Goal: Check status: Check status

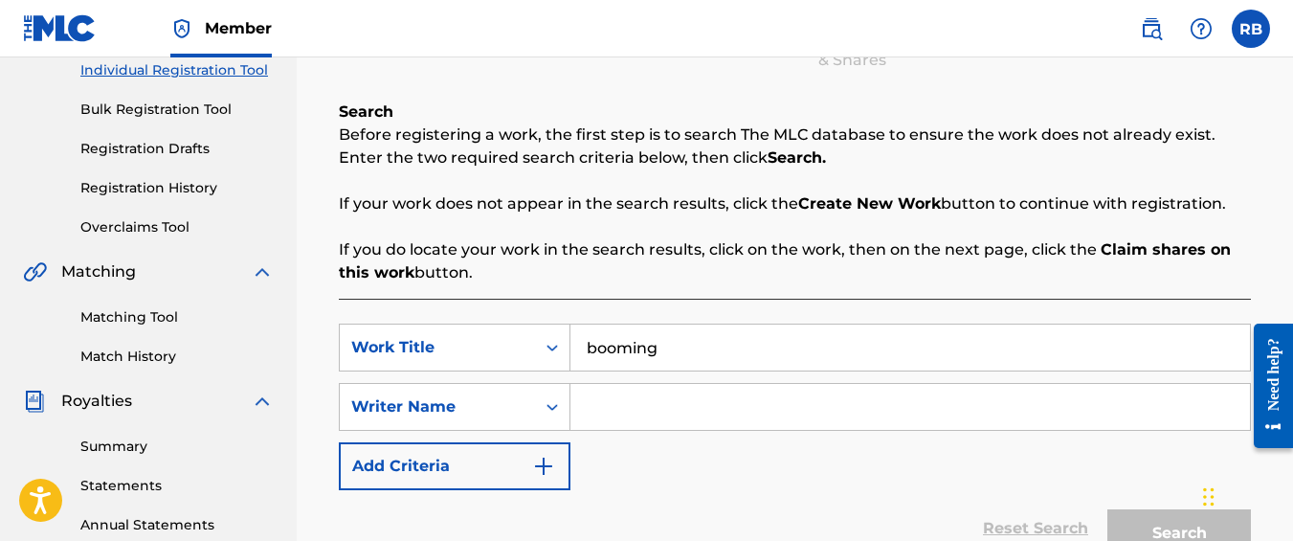
type input "booming"
click at [627, 397] on input "Search Form" at bounding box center [909, 407] width 679 height 46
type input "[PERSON_NAME]"
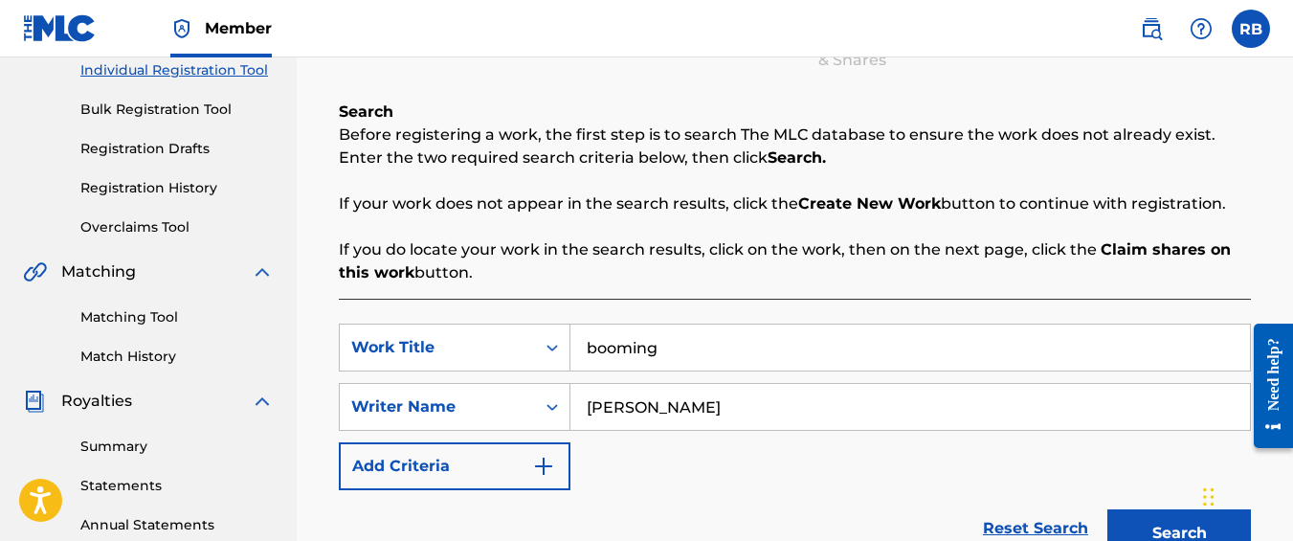
click at [1107, 509] on button "Search" at bounding box center [1179, 533] width 144 height 48
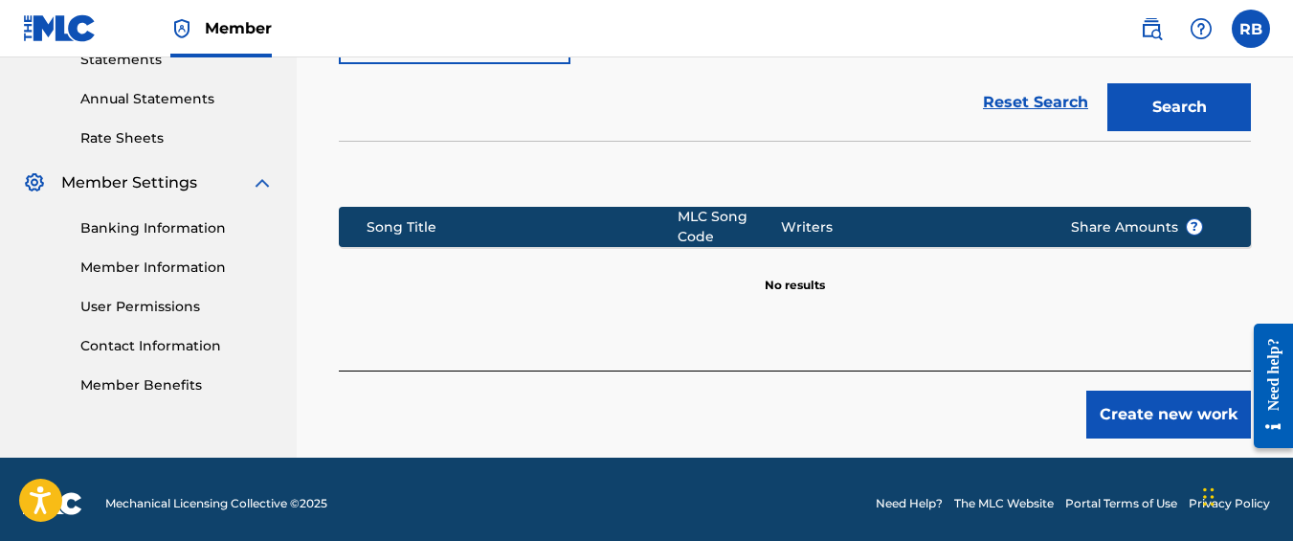
scroll to position [682, 0]
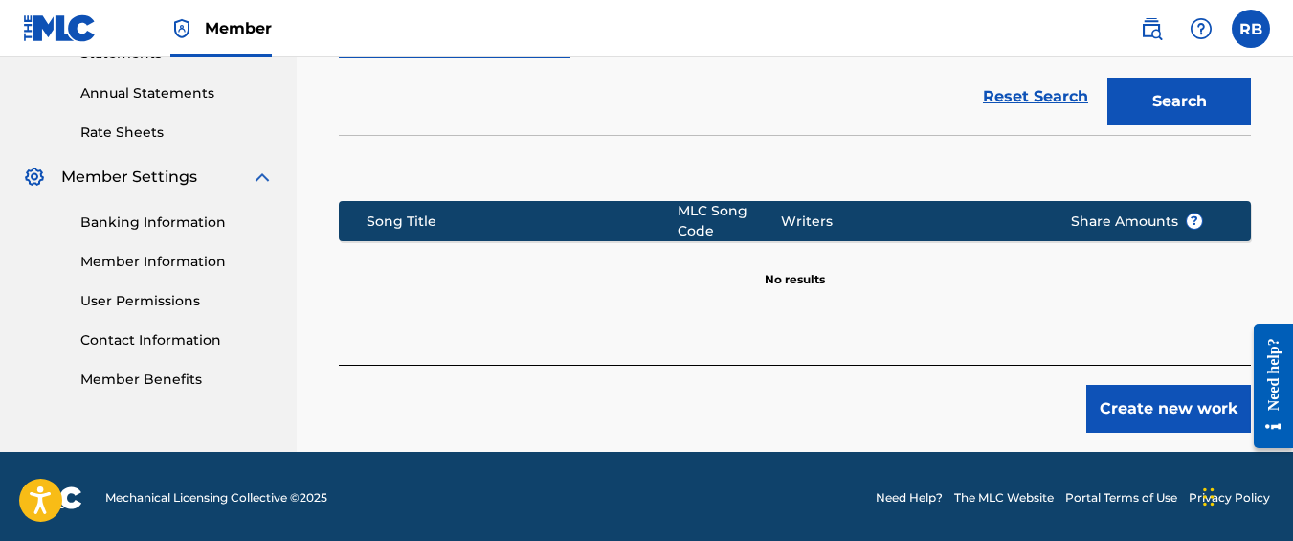
click at [1129, 404] on button "Create new work" at bounding box center [1168, 409] width 165 height 48
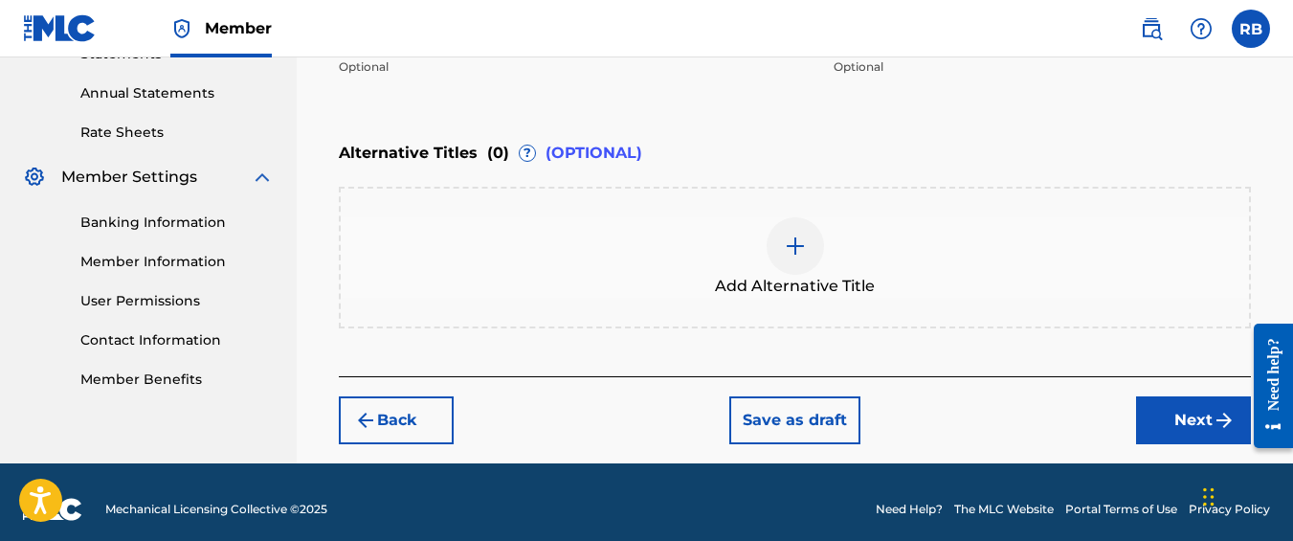
click at [1131, 424] on div "Back Save as draft Next" at bounding box center [795, 410] width 912 height 68
click at [1146, 430] on button "Next" at bounding box center [1193, 420] width 115 height 48
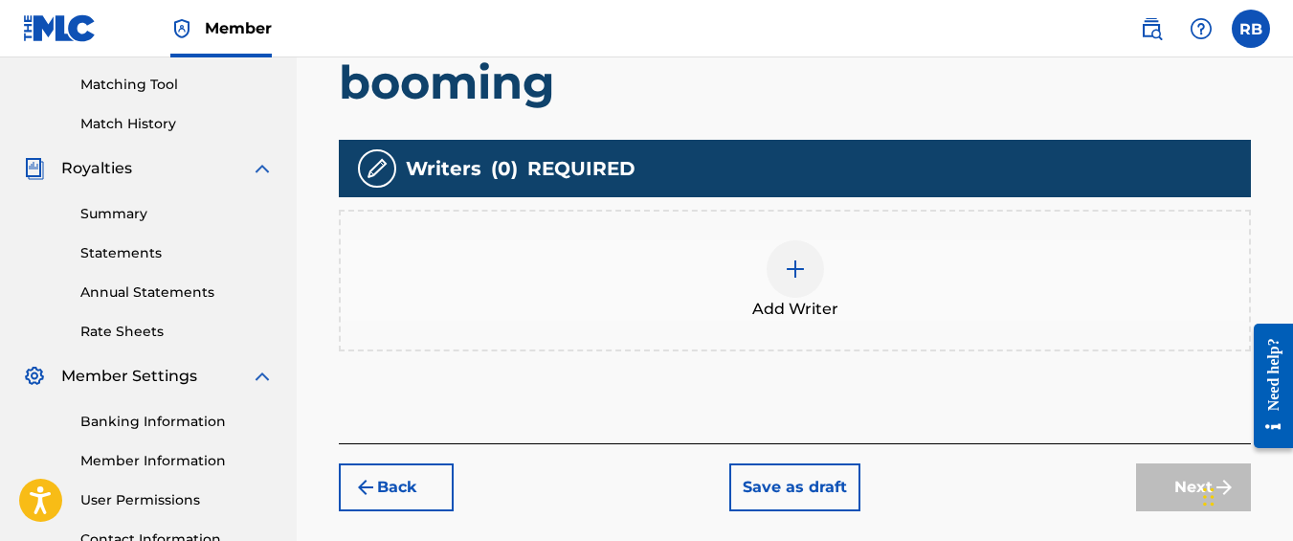
scroll to position [489, 0]
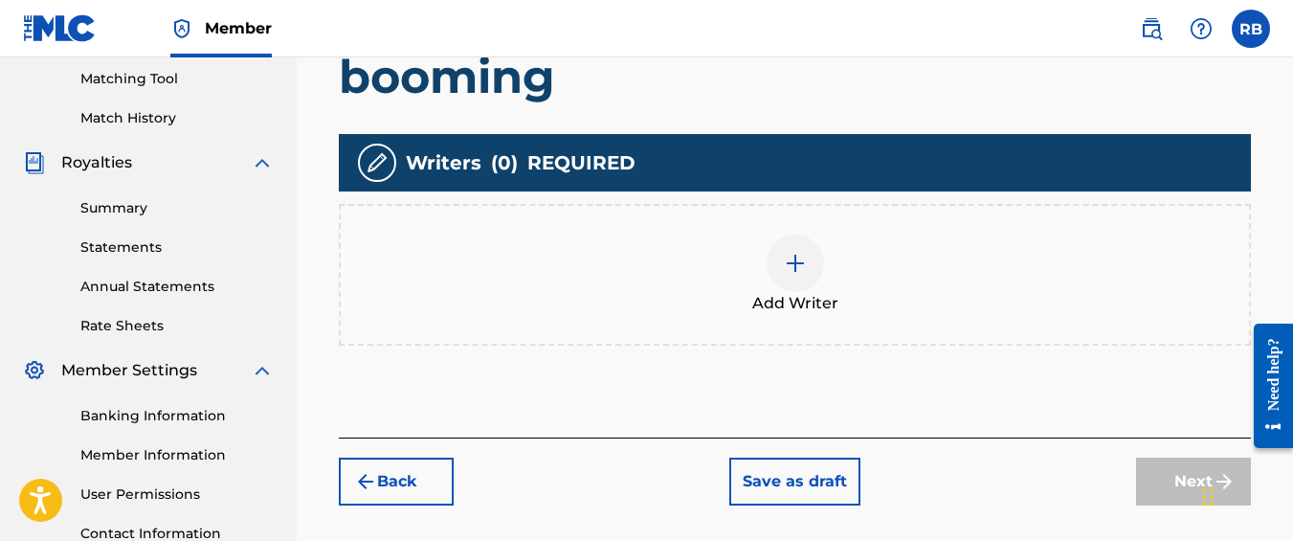
click at [800, 285] on div at bounding box center [794, 262] width 57 height 57
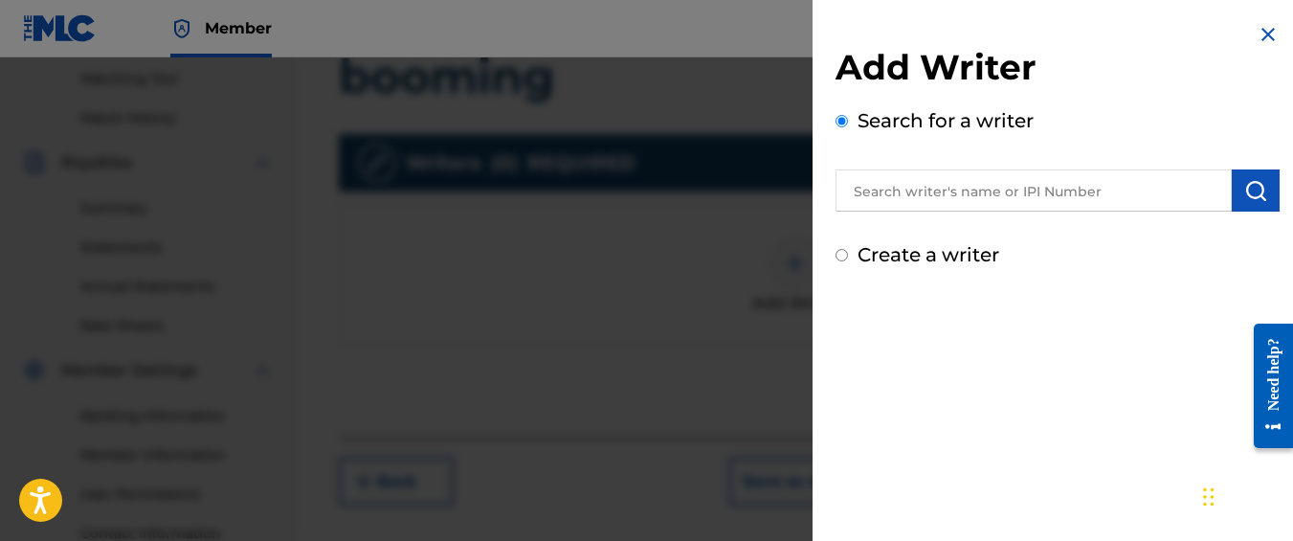
click at [852, 259] on div "Create a writer" at bounding box center [1057, 254] width 444 height 29
click at [842, 252] on input "Create a writer" at bounding box center [841, 255] width 12 height 12
radio input "false"
radio input "true"
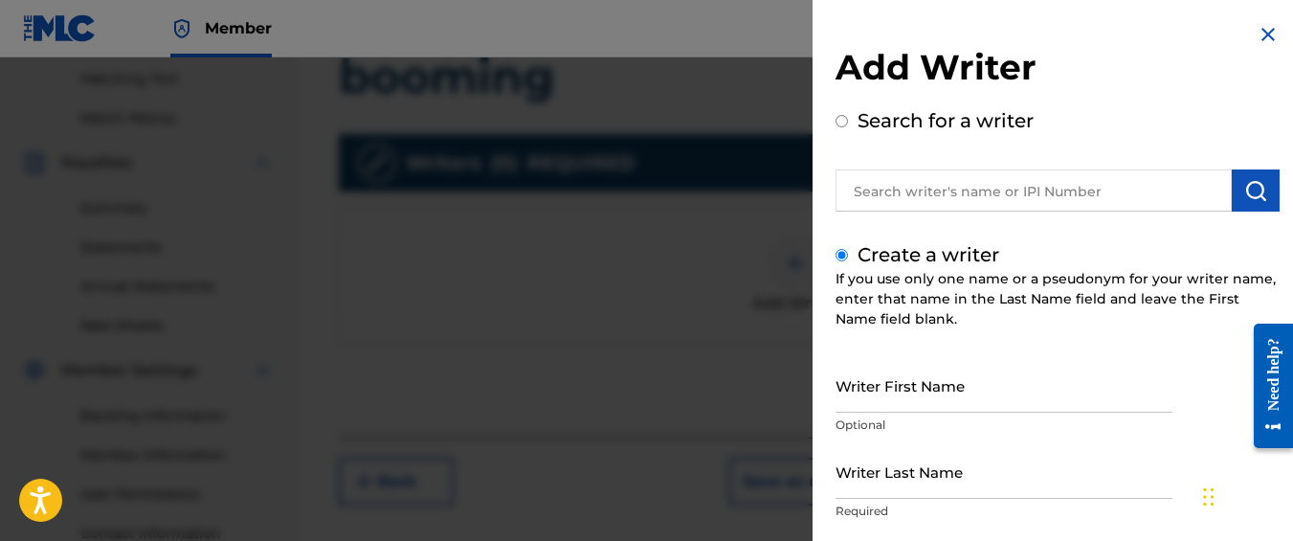
scroll to position [259, 0]
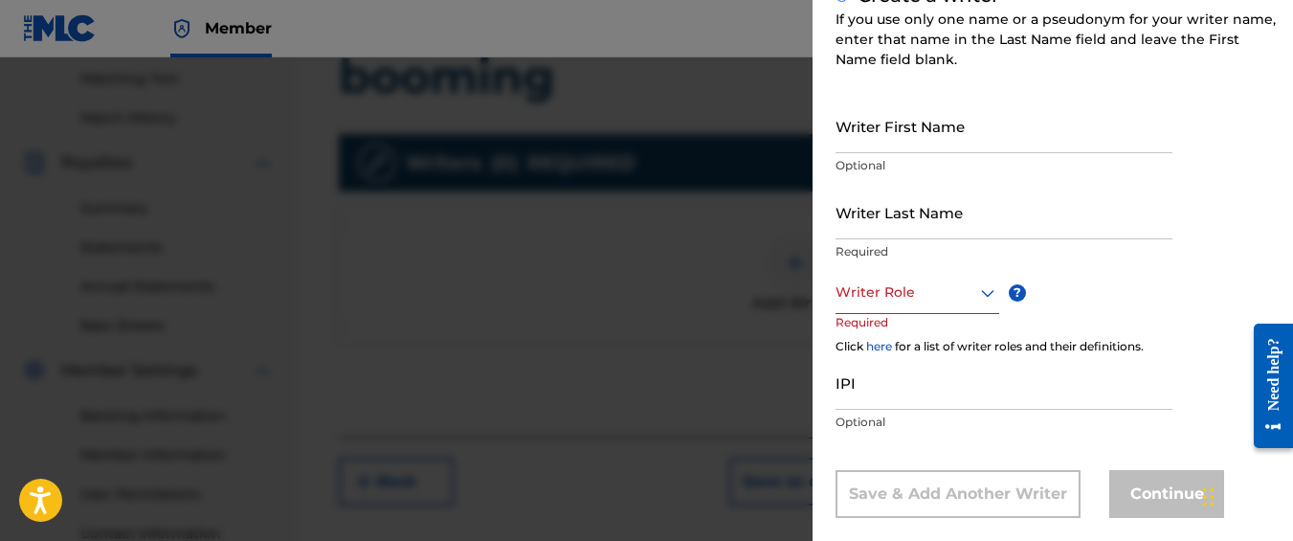
click at [907, 140] on input "Writer First Name" at bounding box center [1003, 126] width 337 height 55
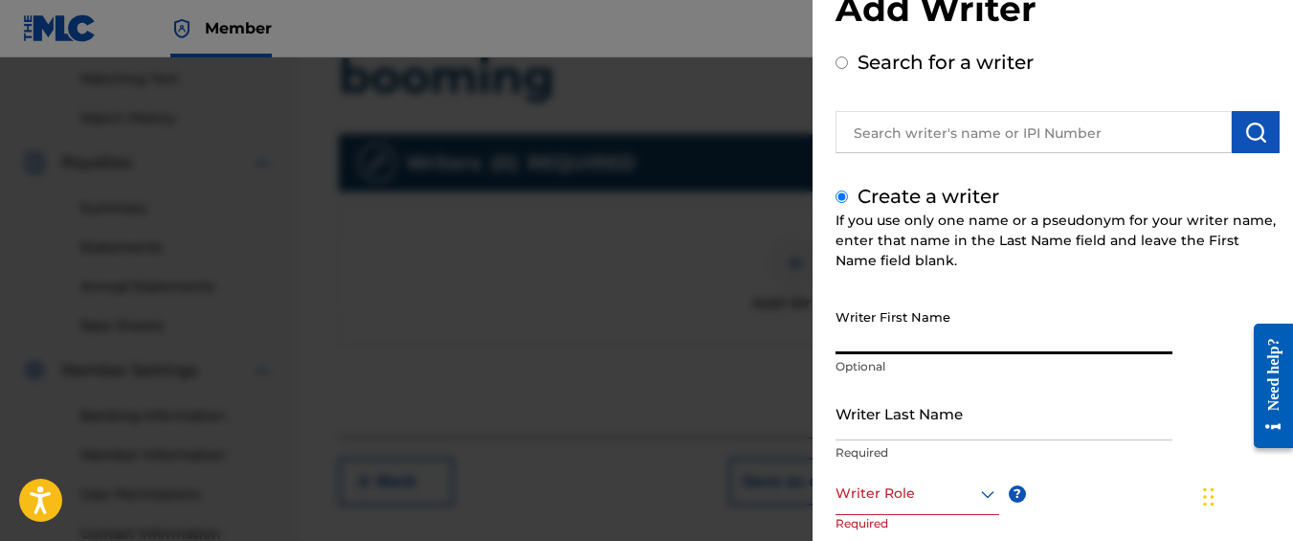
scroll to position [0, 0]
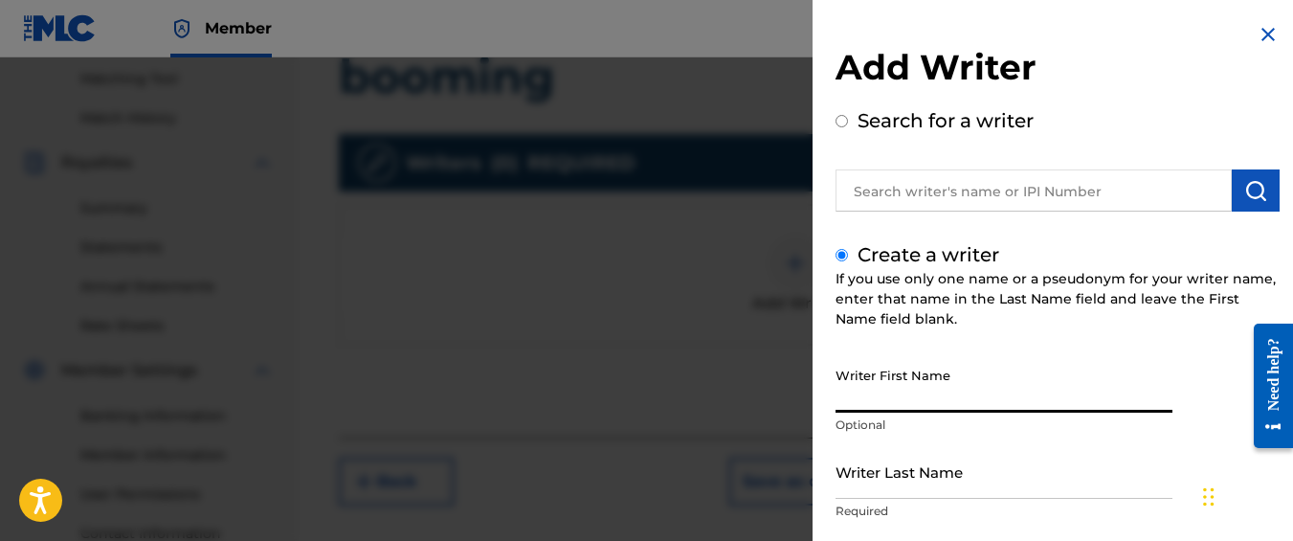
click at [911, 183] on input "text" at bounding box center [1033, 190] width 396 height 42
radio input "true"
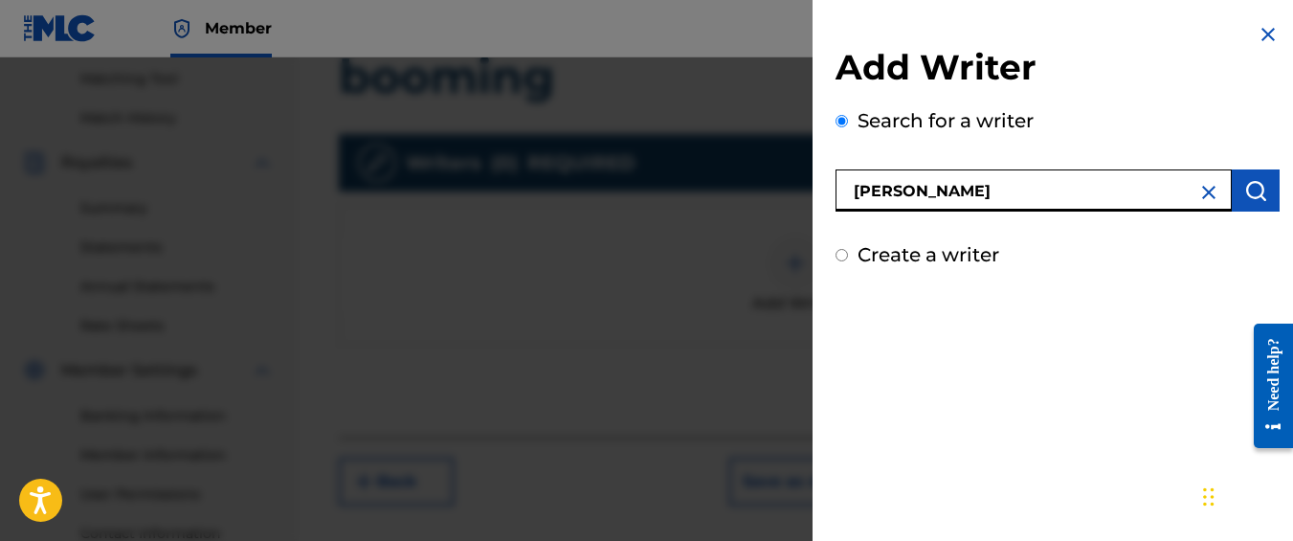
type input "[PERSON_NAME]"
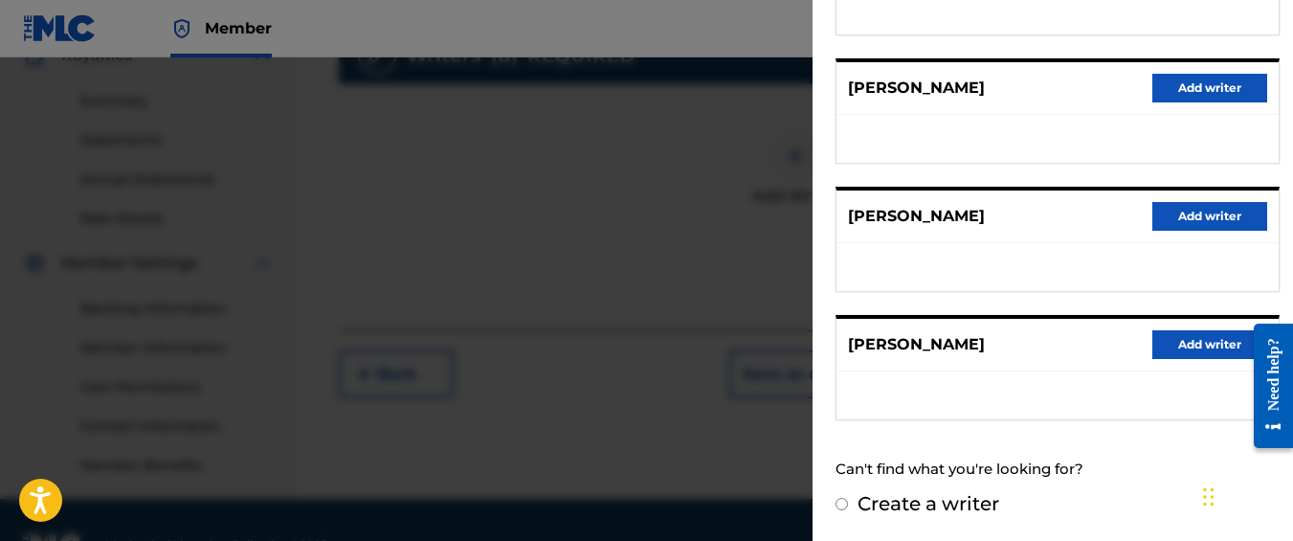
scroll to position [456, 0]
click at [876, 503] on label "Create a writer" at bounding box center [928, 503] width 142 height 23
radio input "true"
click at [848, 503] on input "Create a writer" at bounding box center [841, 504] width 12 height 12
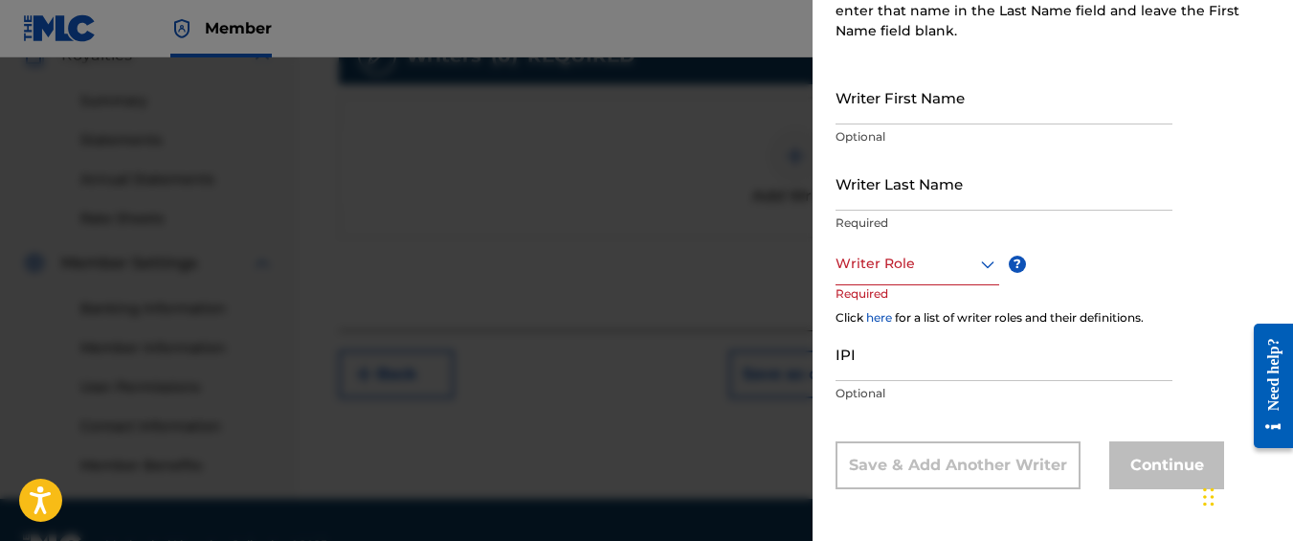
radio input "false"
radio input "true"
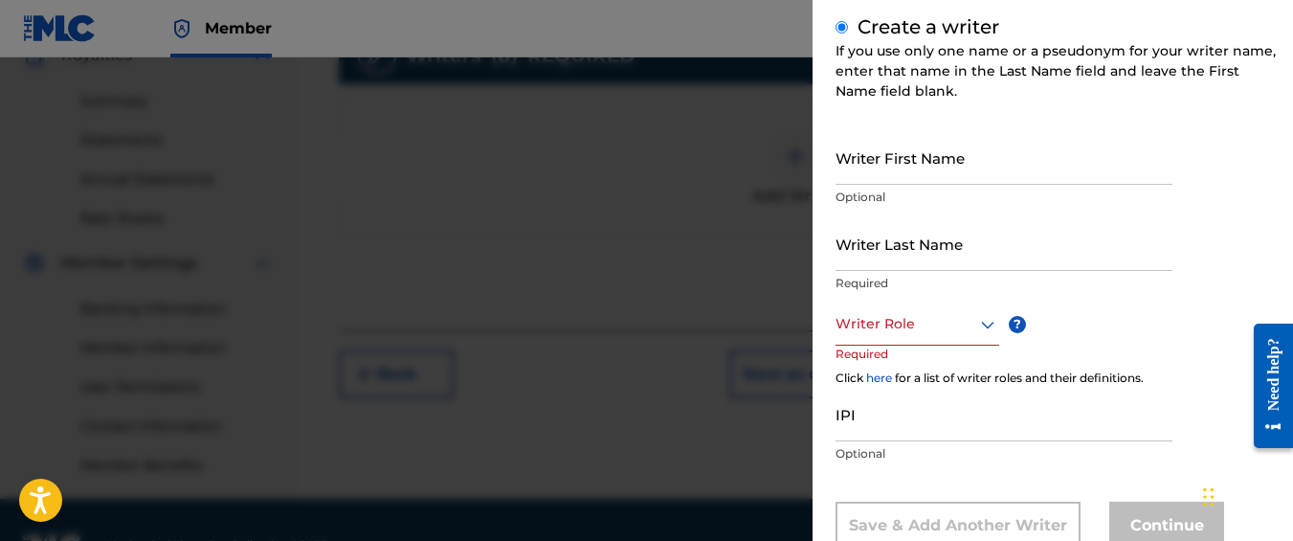
scroll to position [288, 0]
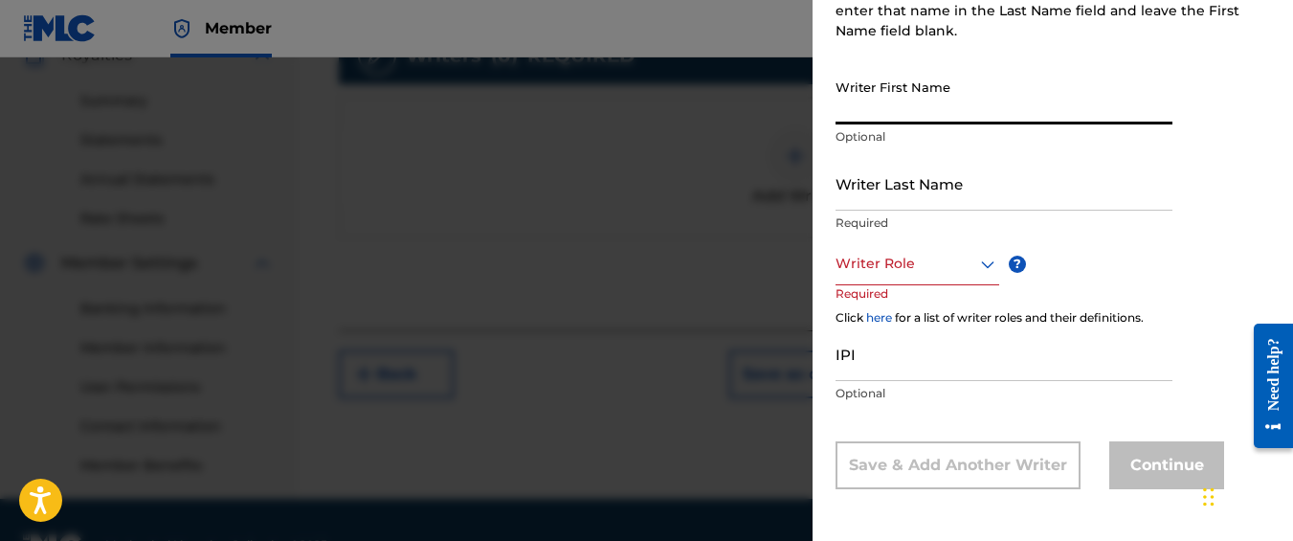
click at [886, 118] on input "Writer First Name" at bounding box center [1003, 97] width 337 height 55
type input "[PERSON_NAME]"
click at [870, 177] on input "Writer Last Name" at bounding box center [1003, 183] width 337 height 55
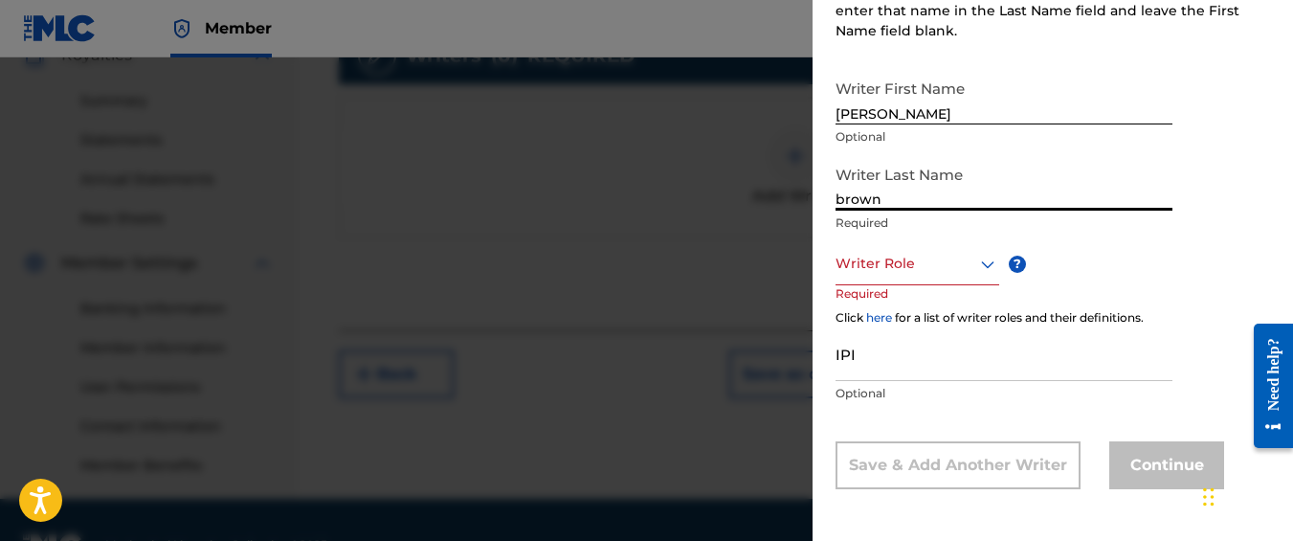
type input "brown"
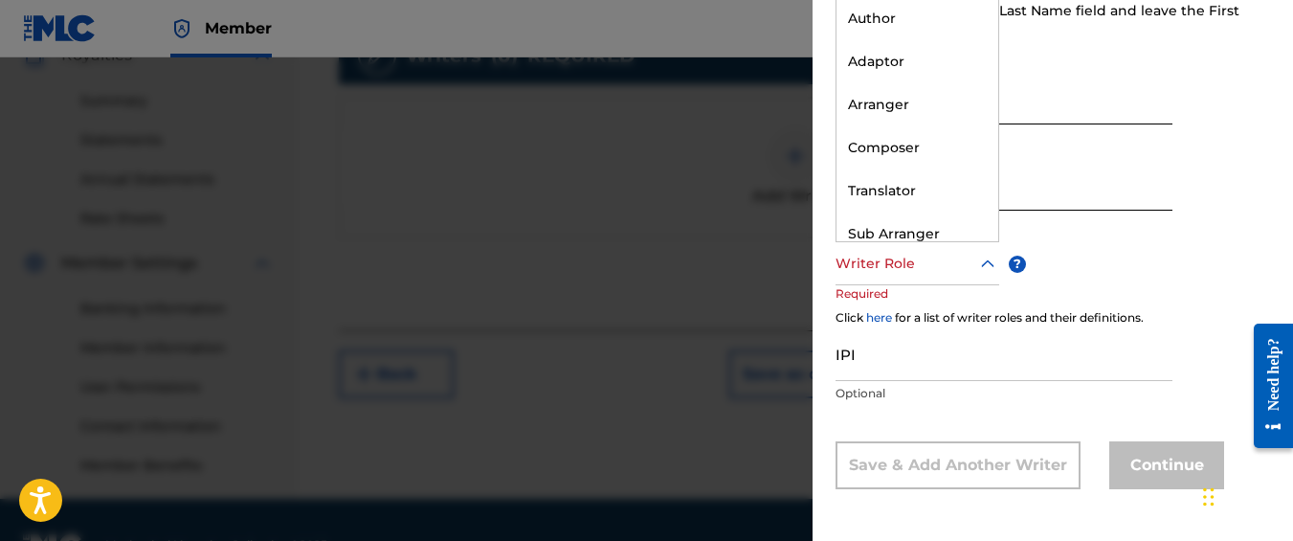
click at [902, 259] on div at bounding box center [917, 264] width 164 height 24
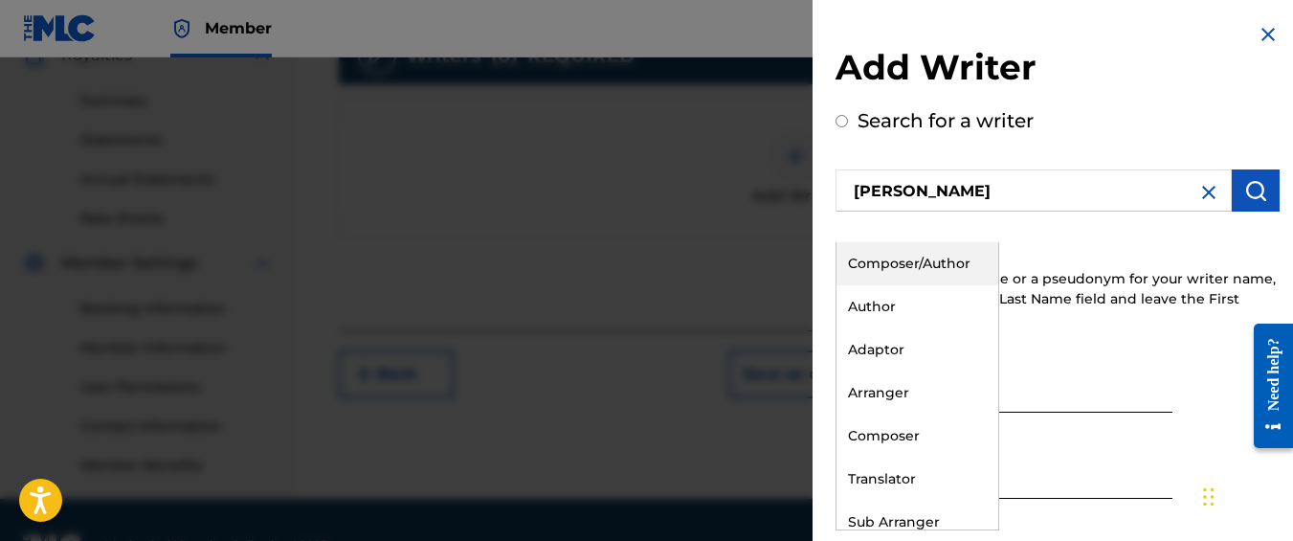
click at [962, 256] on div "Composer/Author" at bounding box center [917, 263] width 162 height 43
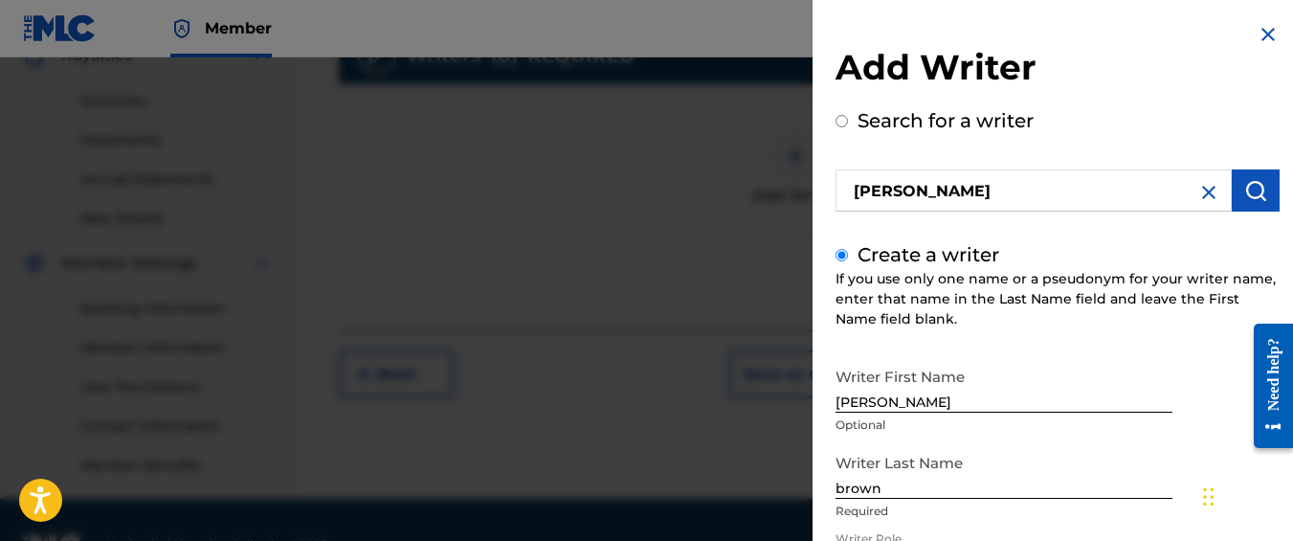
scroll to position [290, 0]
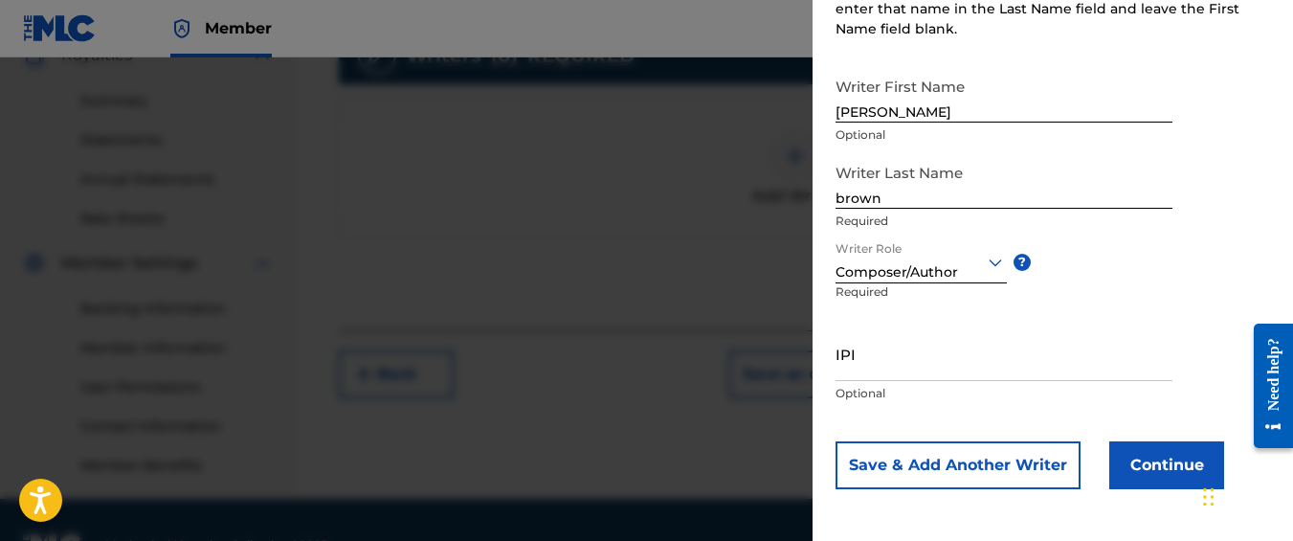
click at [1162, 477] on button "Continue" at bounding box center [1166, 465] width 115 height 48
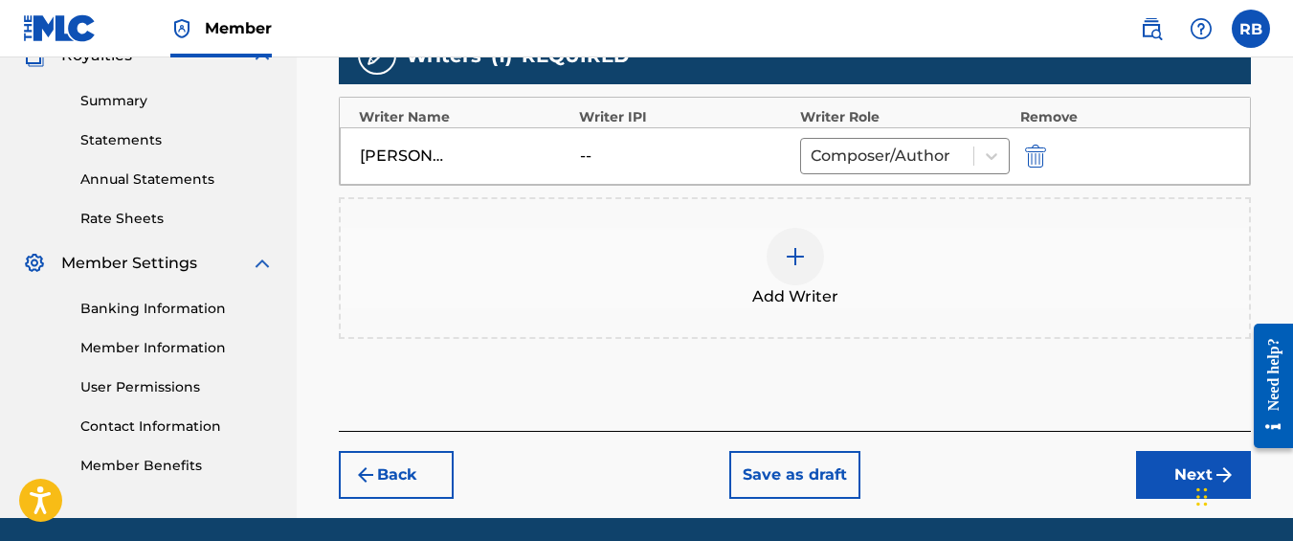
click at [1211, 475] on div "Chat Widget" at bounding box center [1238, 495] width 96 height 92
click at [1156, 470] on button "Next" at bounding box center [1193, 475] width 115 height 48
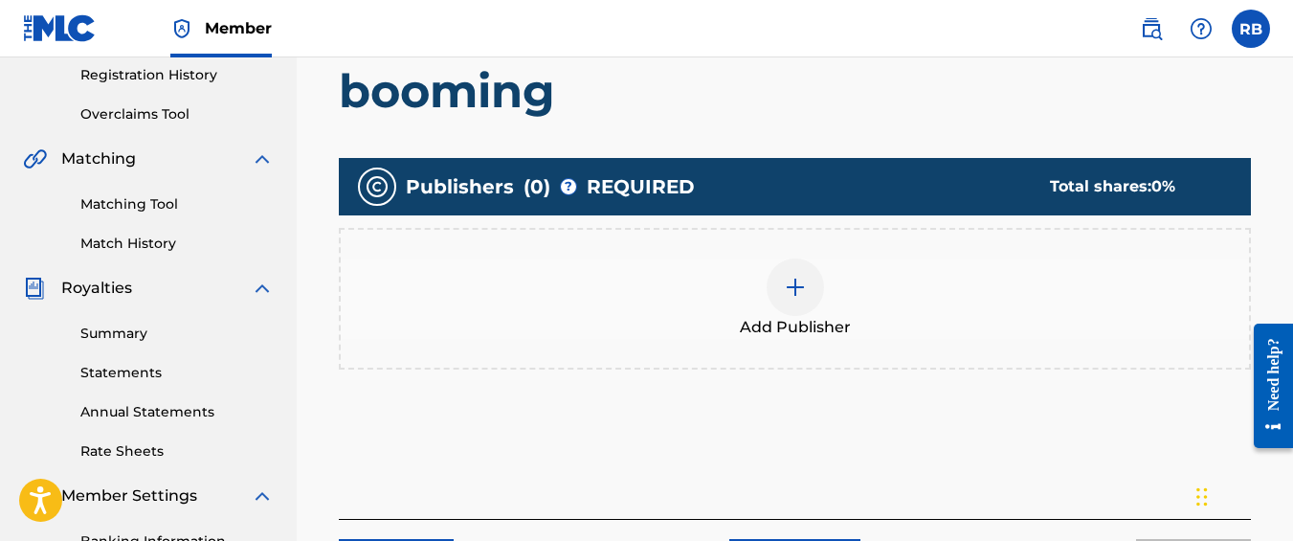
scroll to position [370, 0]
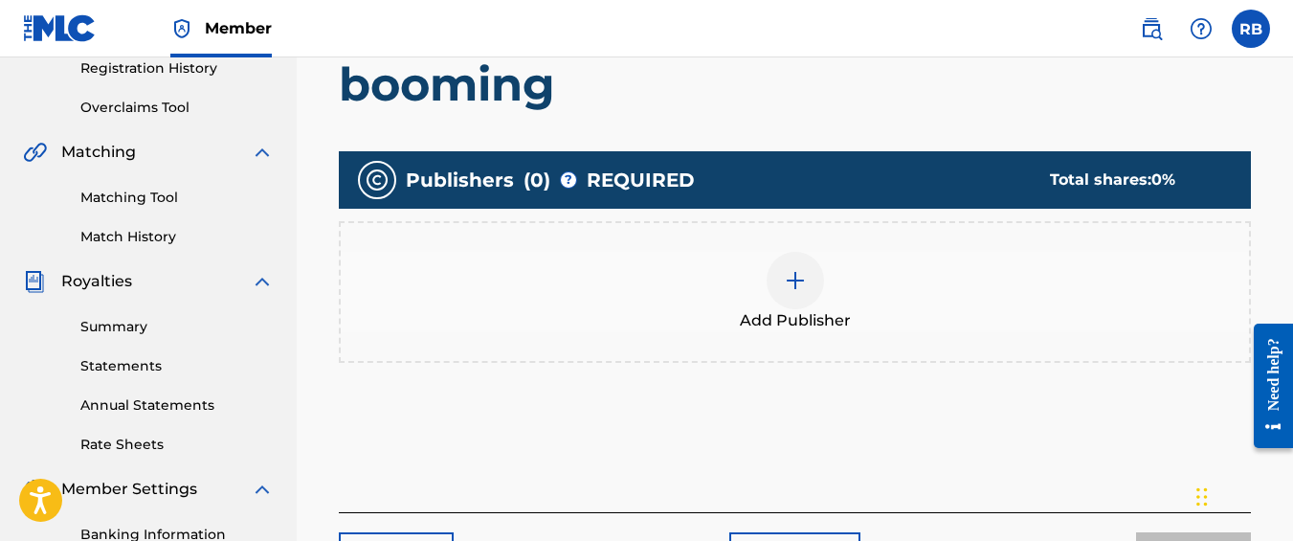
click at [778, 280] on div at bounding box center [794, 280] width 57 height 57
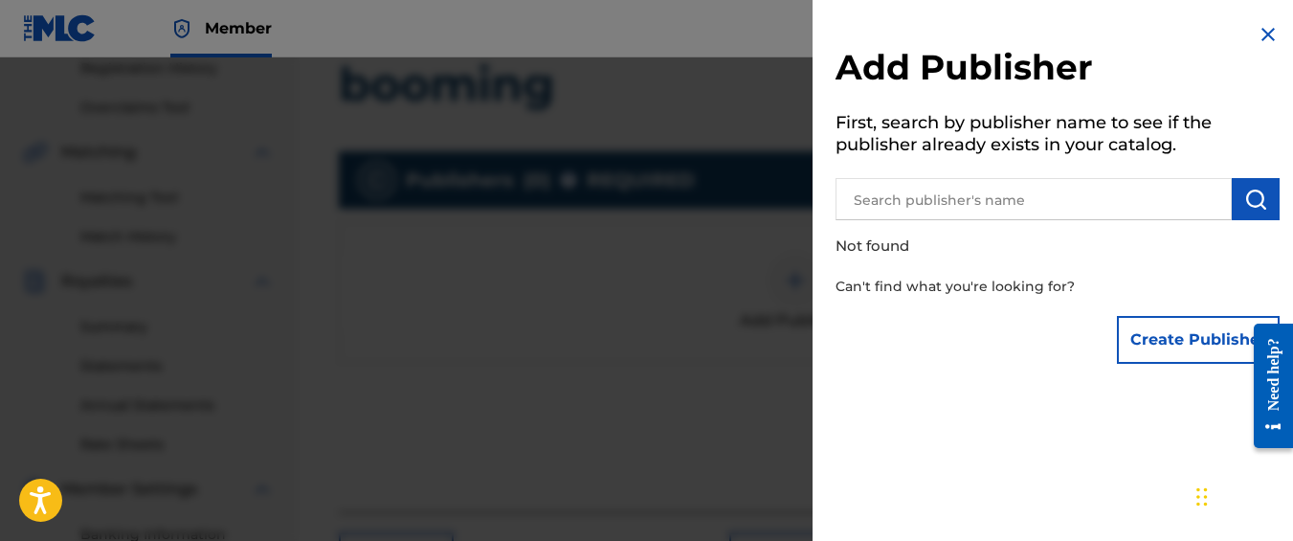
click at [1142, 344] on button "Create Publisher" at bounding box center [1198, 340] width 163 height 48
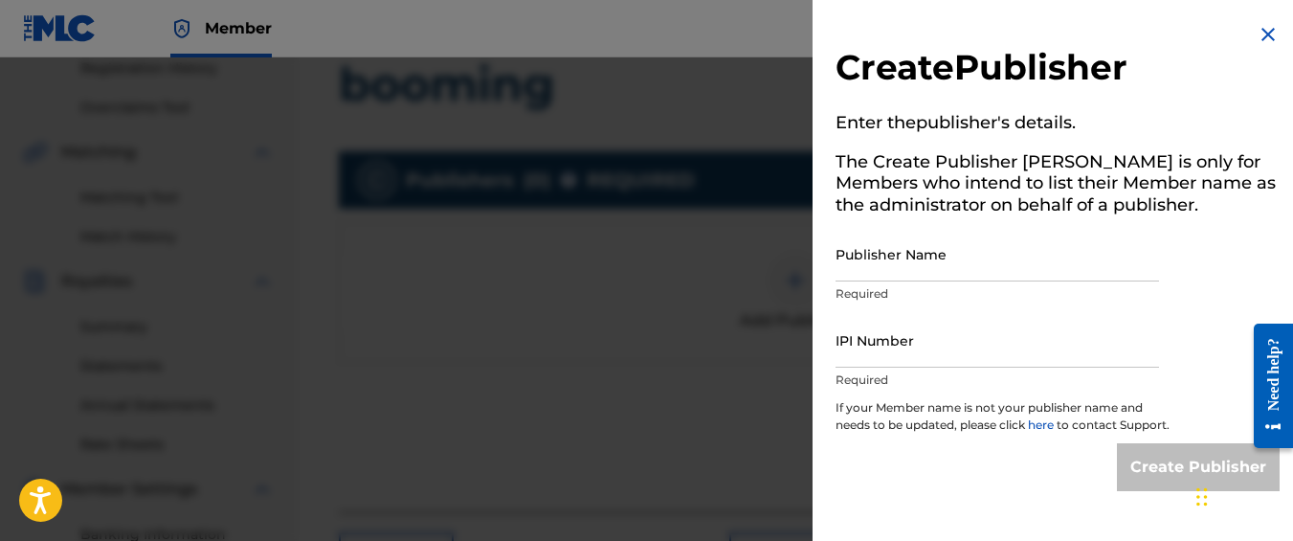
click at [964, 343] on input "IPI Number" at bounding box center [996, 340] width 323 height 55
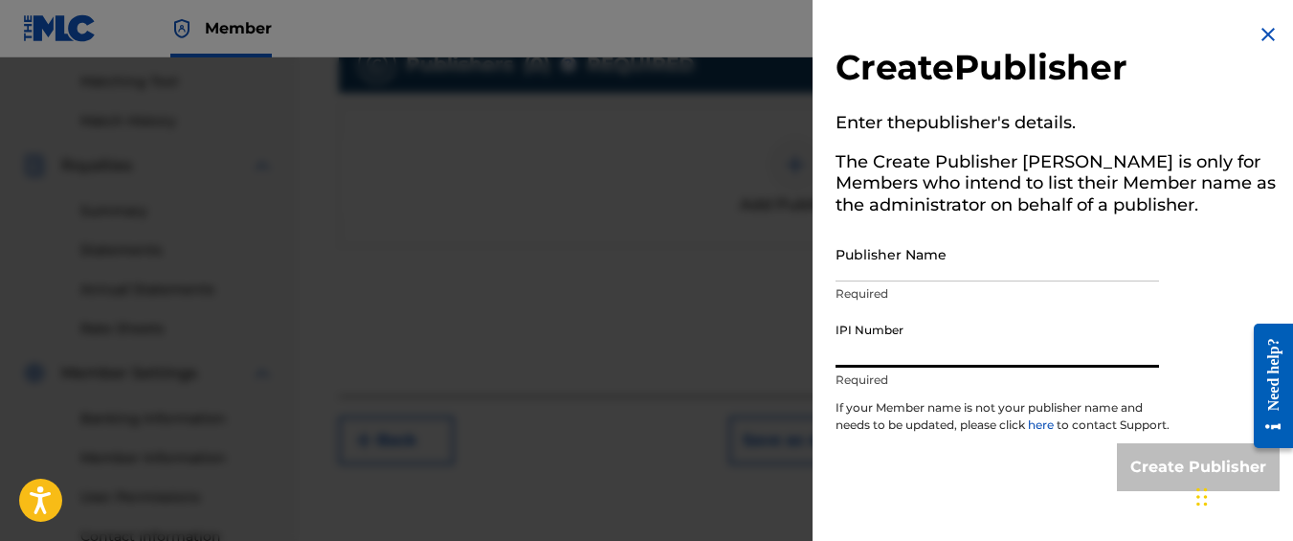
scroll to position [487, 0]
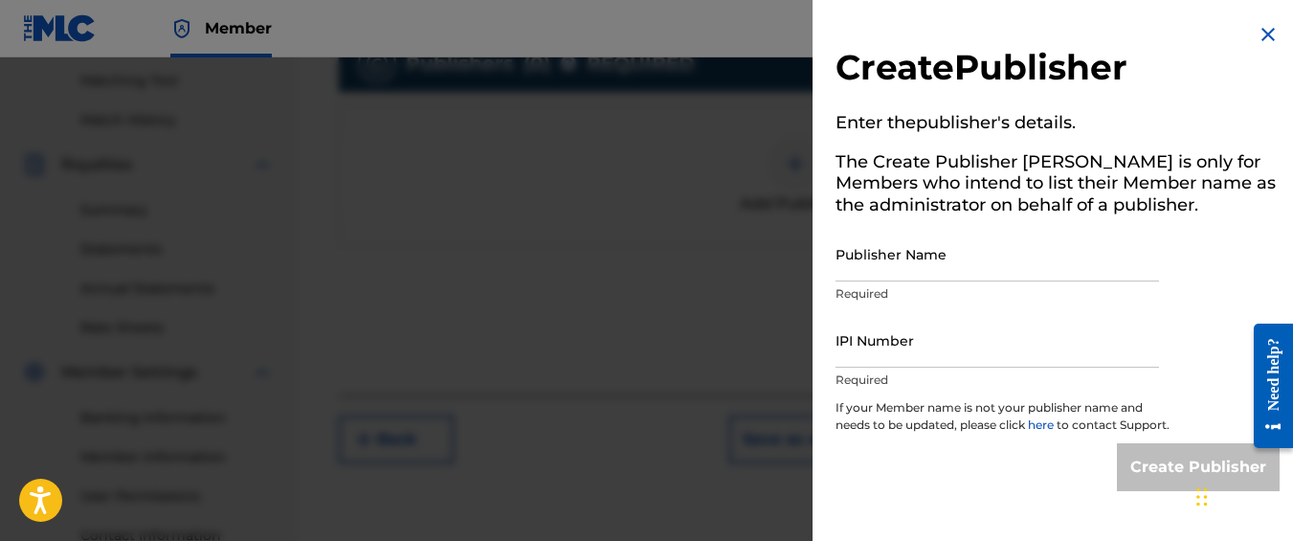
click at [1266, 35] on img at bounding box center [1267, 34] width 23 height 23
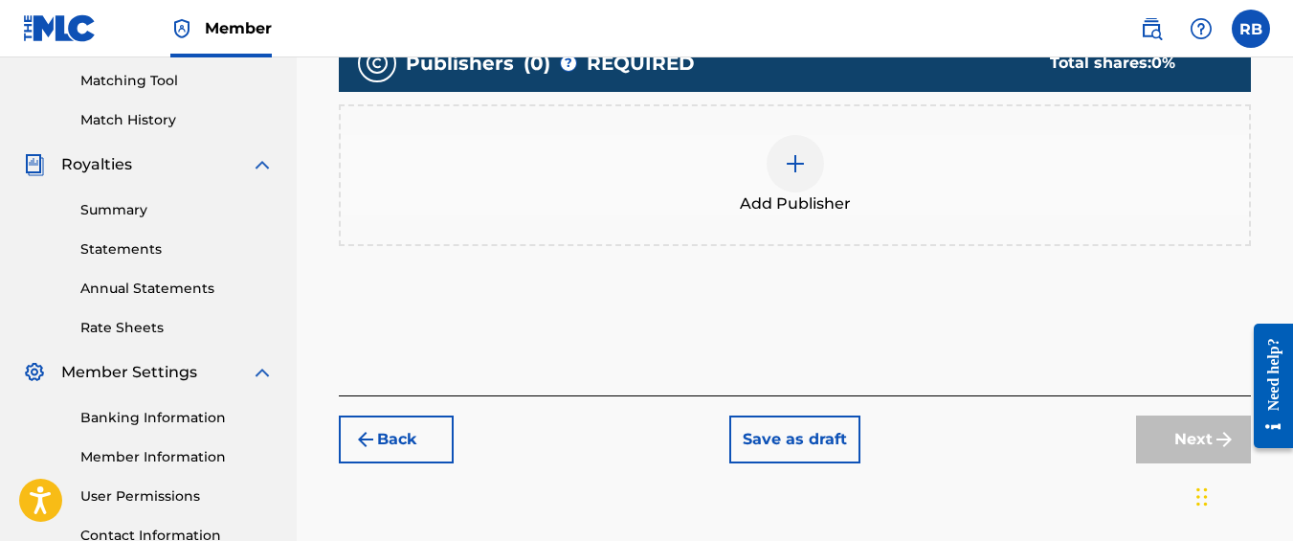
scroll to position [0, 0]
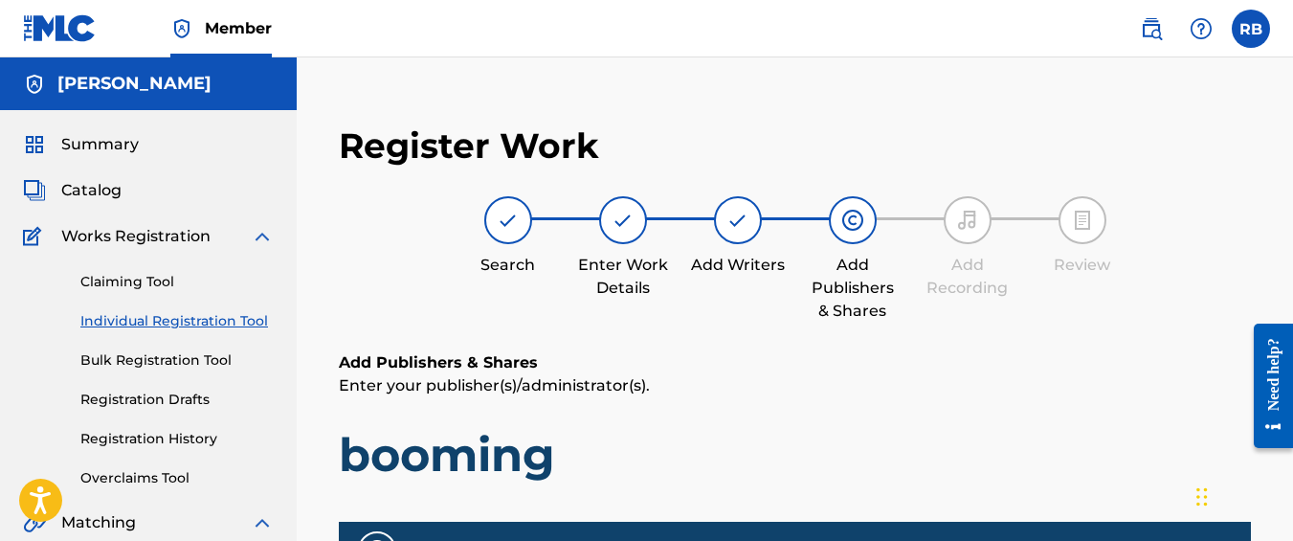
click at [1252, 37] on label at bounding box center [1251, 29] width 38 height 38
click at [1251, 29] on input "RB [PERSON_NAME] [EMAIL_ADDRESS][DOMAIN_NAME] Notification Preferences Profile …" at bounding box center [1251, 29] width 0 height 0
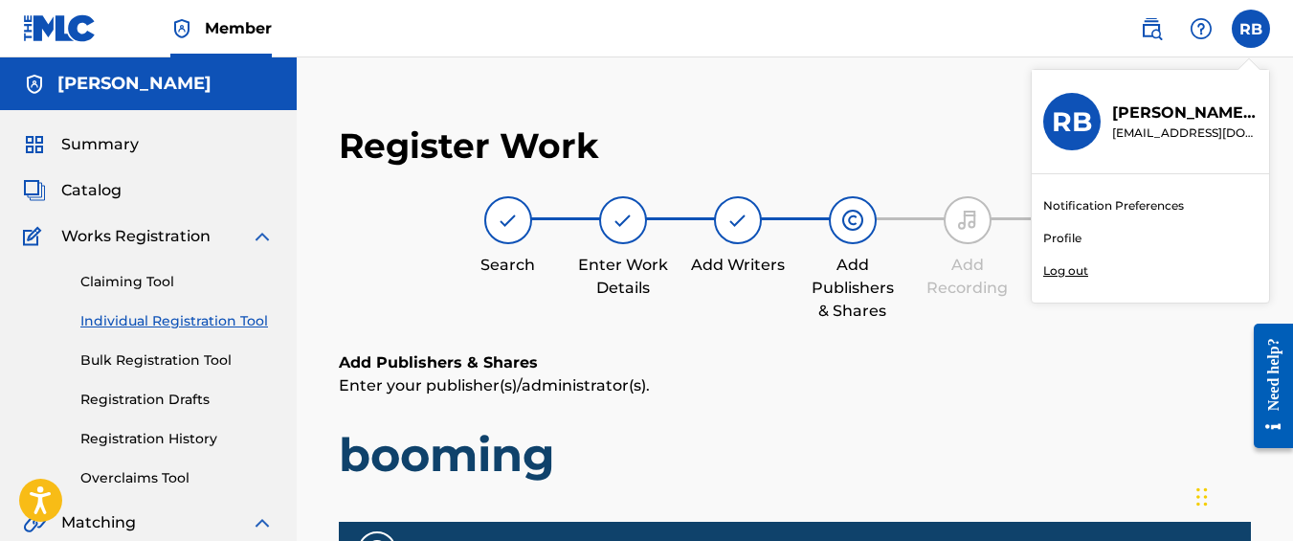
click at [1070, 273] on p "Log out" at bounding box center [1065, 270] width 45 height 17
click at [1251, 29] on input "RB [PERSON_NAME] [EMAIL_ADDRESS][DOMAIN_NAME] Notification Preferences Profile …" at bounding box center [1251, 29] width 0 height 0
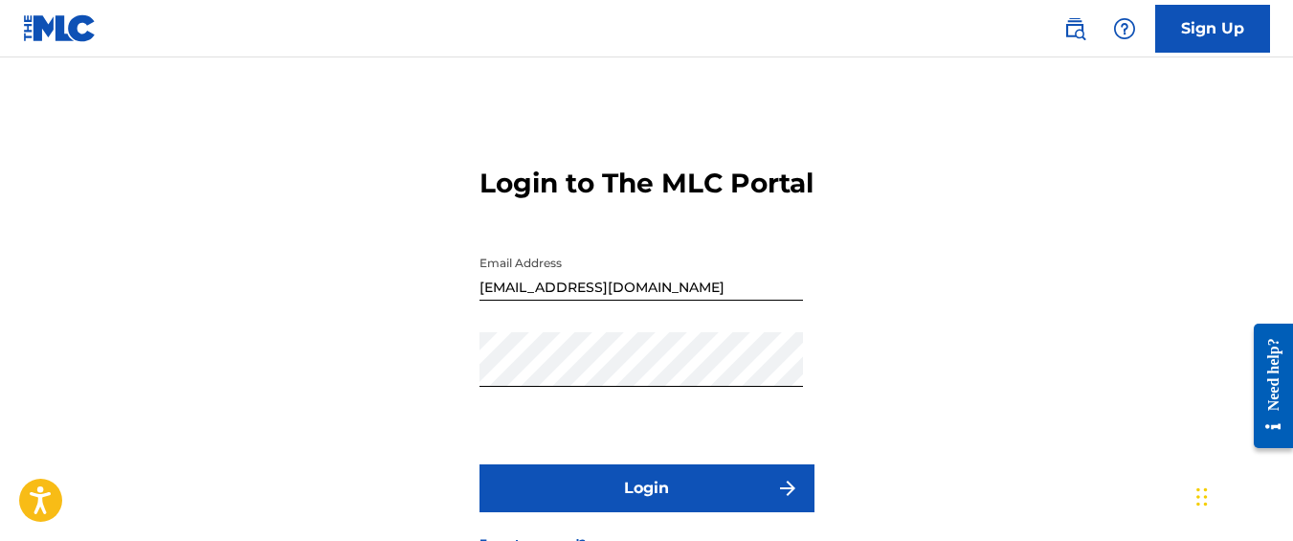
click at [655, 300] on input "[EMAIL_ADDRESS][DOMAIN_NAME]" at bounding box center [640, 273] width 323 height 55
click at [597, 300] on input "[EMAIL_ADDRESS][DOMAIN_NAME]" at bounding box center [640, 273] width 323 height 55
type input "[EMAIL_ADDRESS][DOMAIN_NAME]"
click at [584, 300] on input "[EMAIL_ADDRESS][DOMAIN_NAME]" at bounding box center [640, 273] width 323 height 55
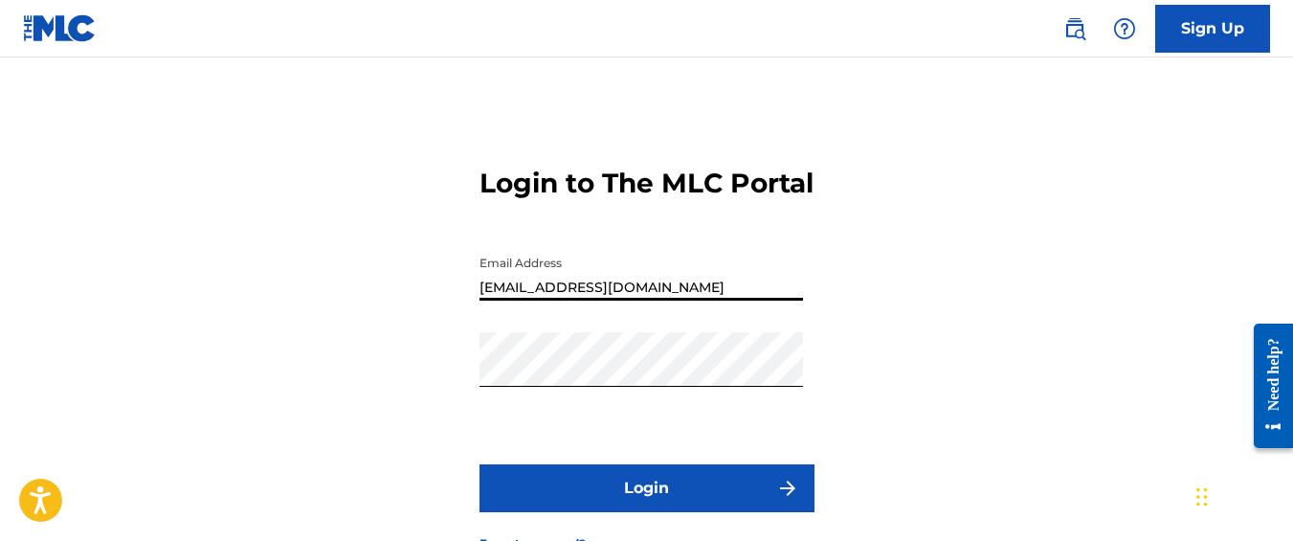
click at [584, 300] on input "[EMAIL_ADDRESS][DOMAIN_NAME]" at bounding box center [640, 273] width 323 height 55
type input "[EMAIL_ADDRESS][DOMAIN_NAME]"
click at [607, 499] on button "Login" at bounding box center [646, 488] width 335 height 48
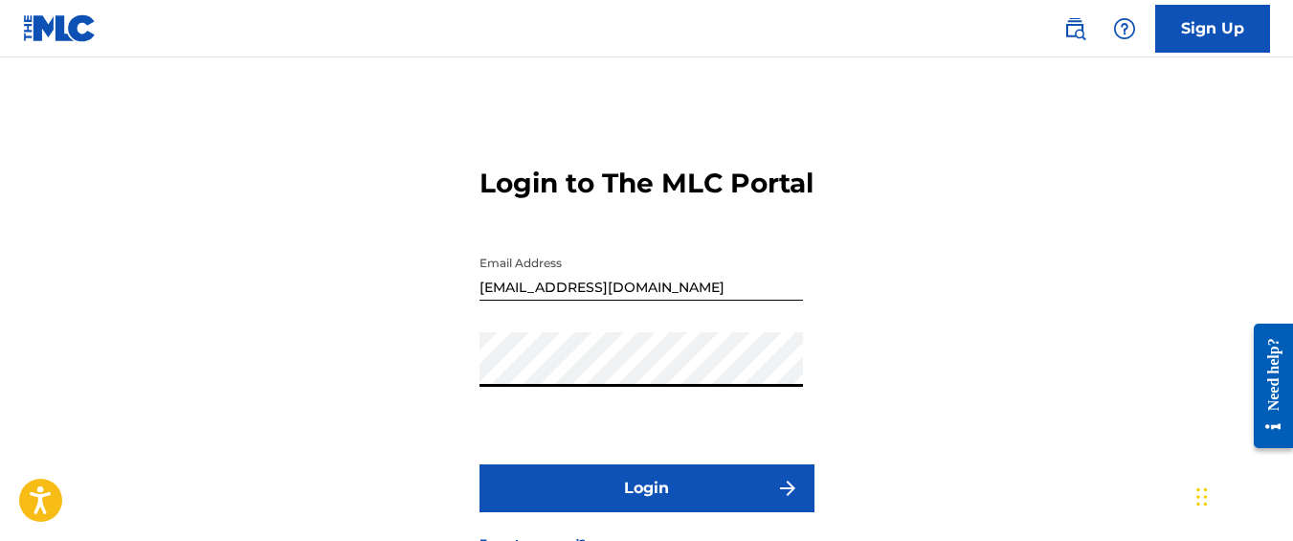
click at [479, 464] on button "Login" at bounding box center [646, 488] width 335 height 48
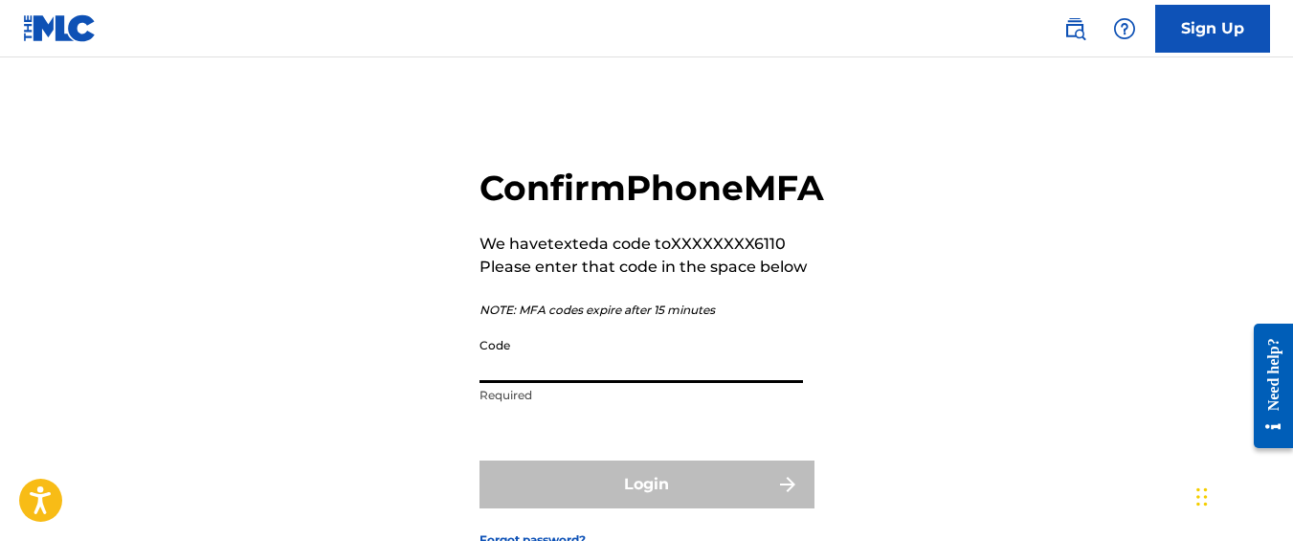
click at [529, 383] on input "Code" at bounding box center [640, 355] width 323 height 55
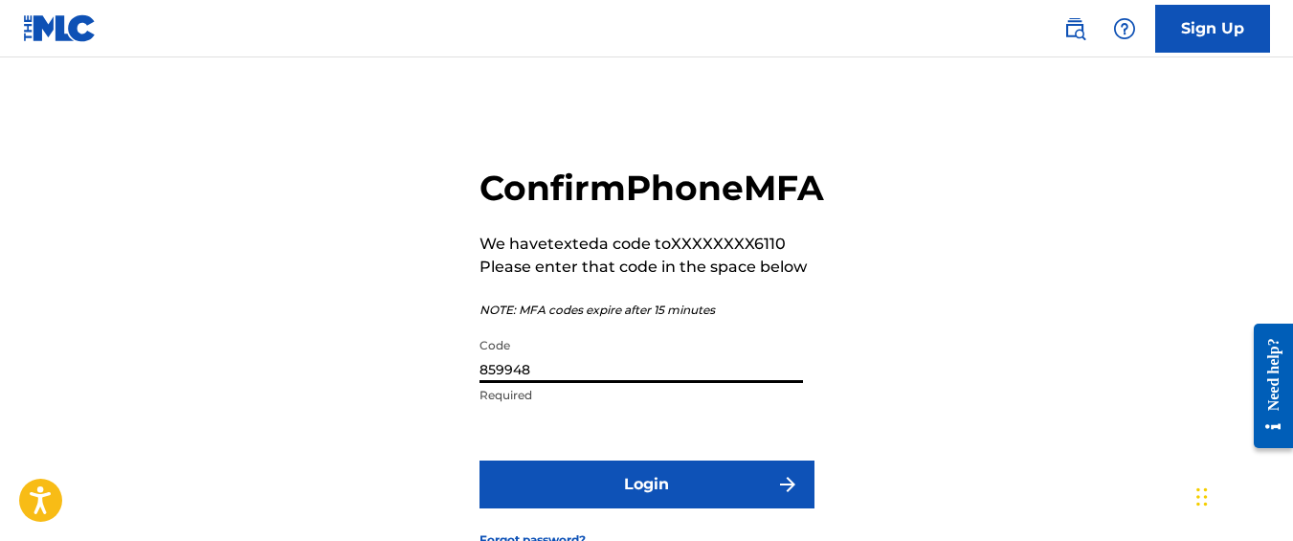
type input "859948"
click at [479, 460] on button "Login" at bounding box center [646, 484] width 335 height 48
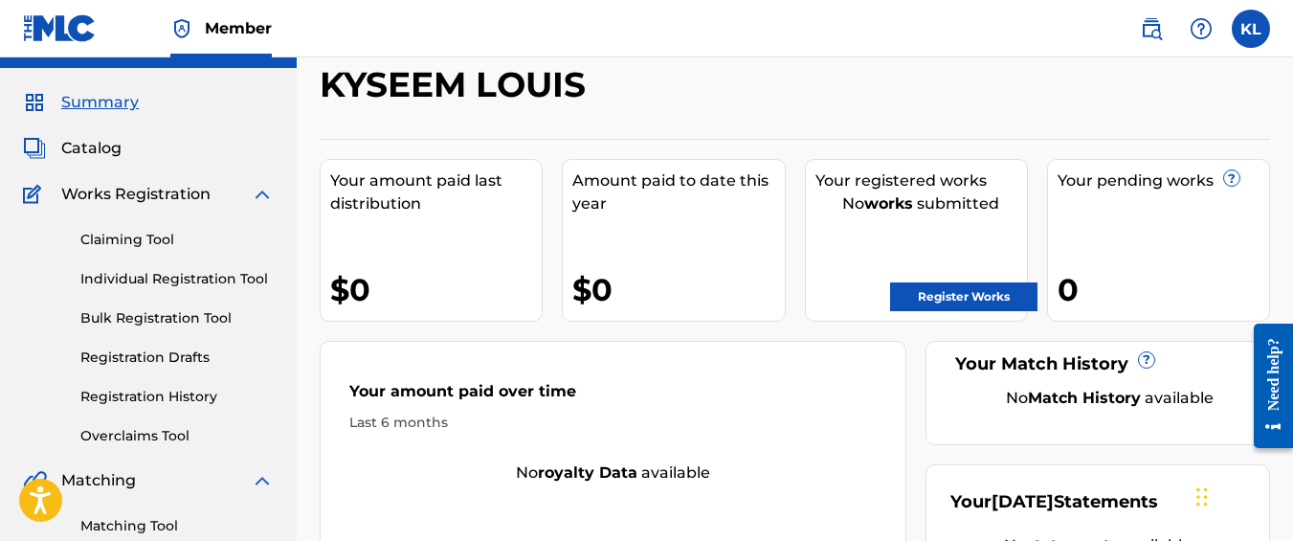
scroll to position [34, 0]
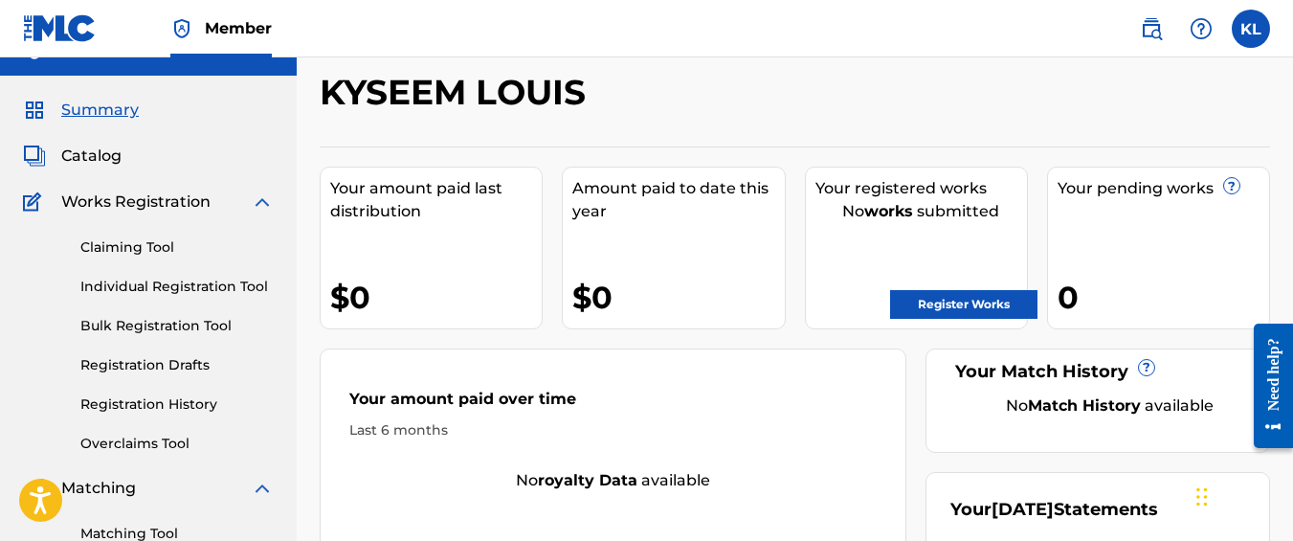
click at [188, 411] on link "Registration History" at bounding box center [176, 404] width 193 height 20
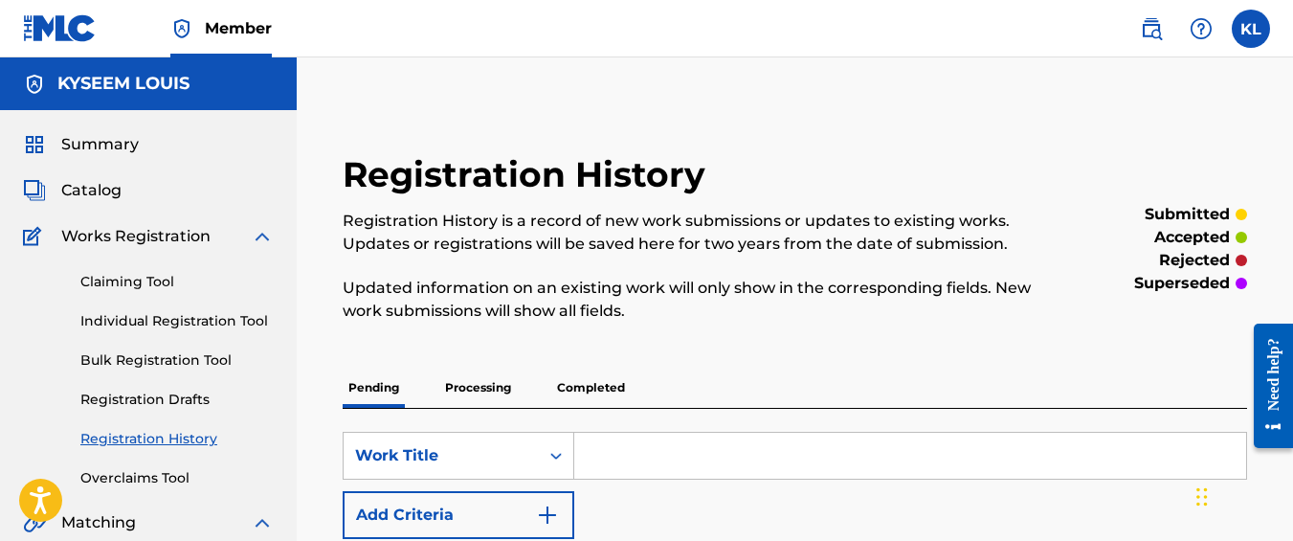
click at [496, 391] on p "Processing" at bounding box center [478, 387] width 78 height 40
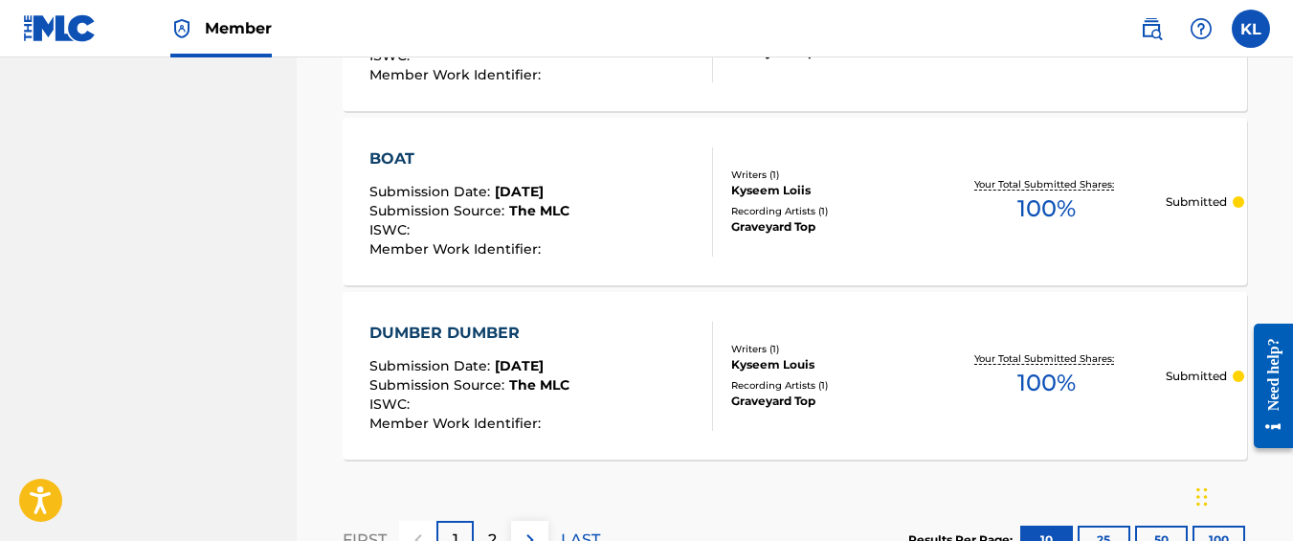
scroll to position [2079, 0]
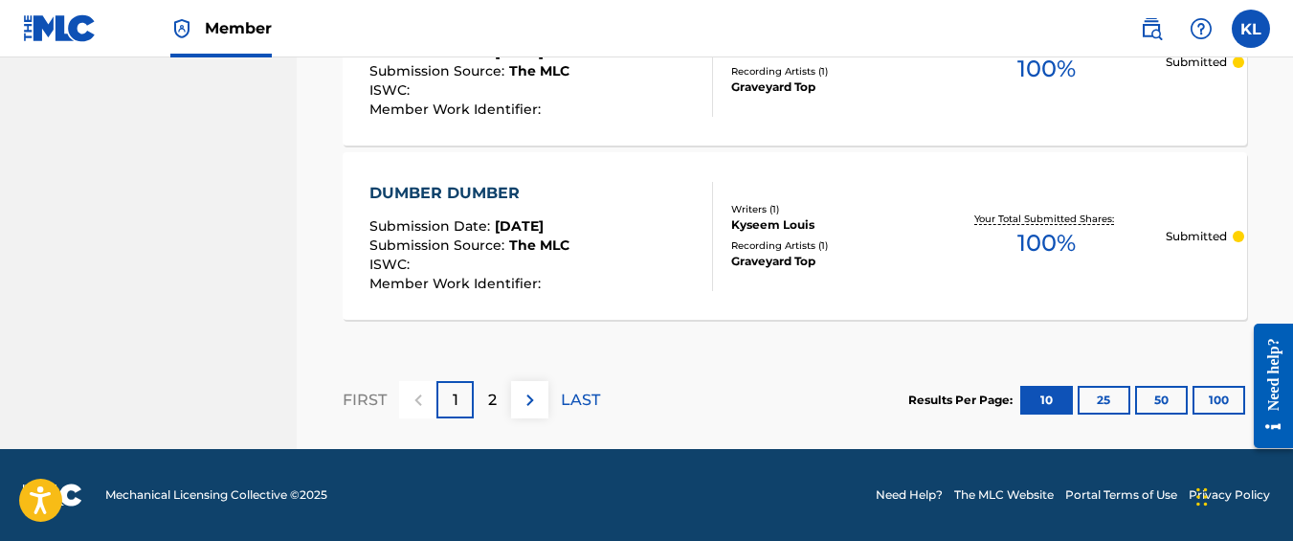
click at [489, 409] on p "2" at bounding box center [492, 399] width 9 height 23
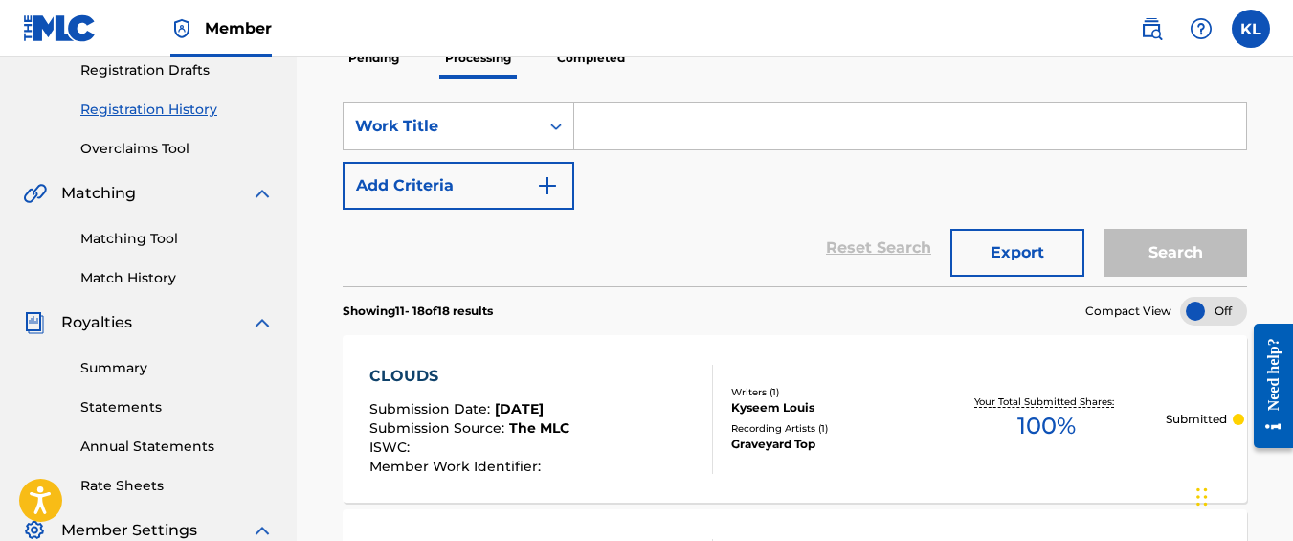
scroll to position [328, 0]
click at [580, 67] on p "Completed" at bounding box center [590, 59] width 79 height 40
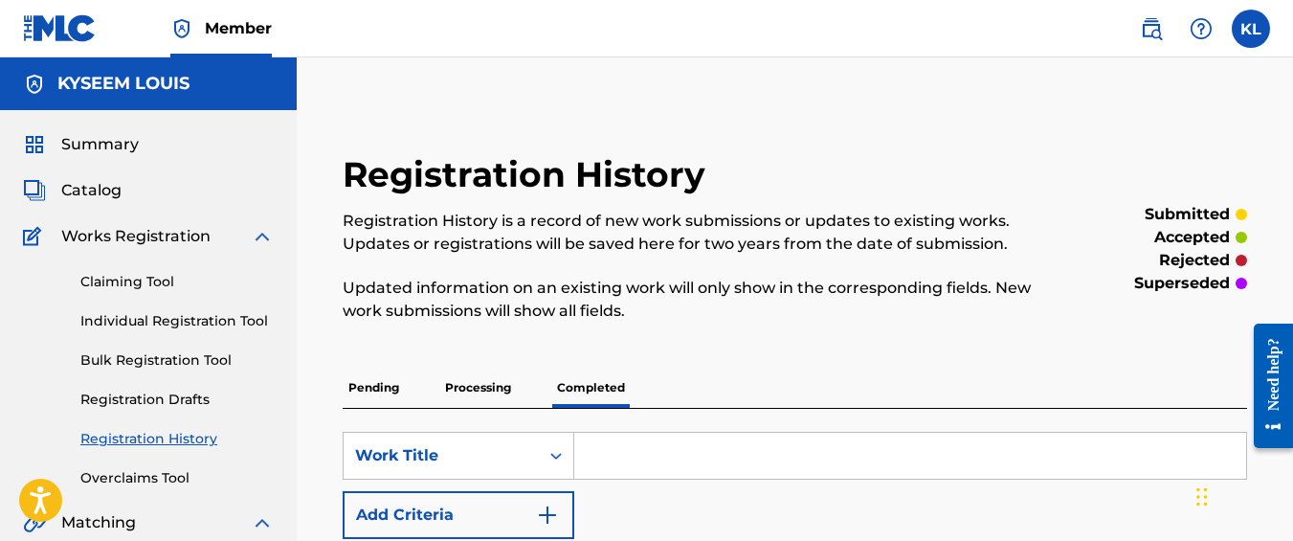
click at [455, 389] on p "Processing" at bounding box center [478, 387] width 78 height 40
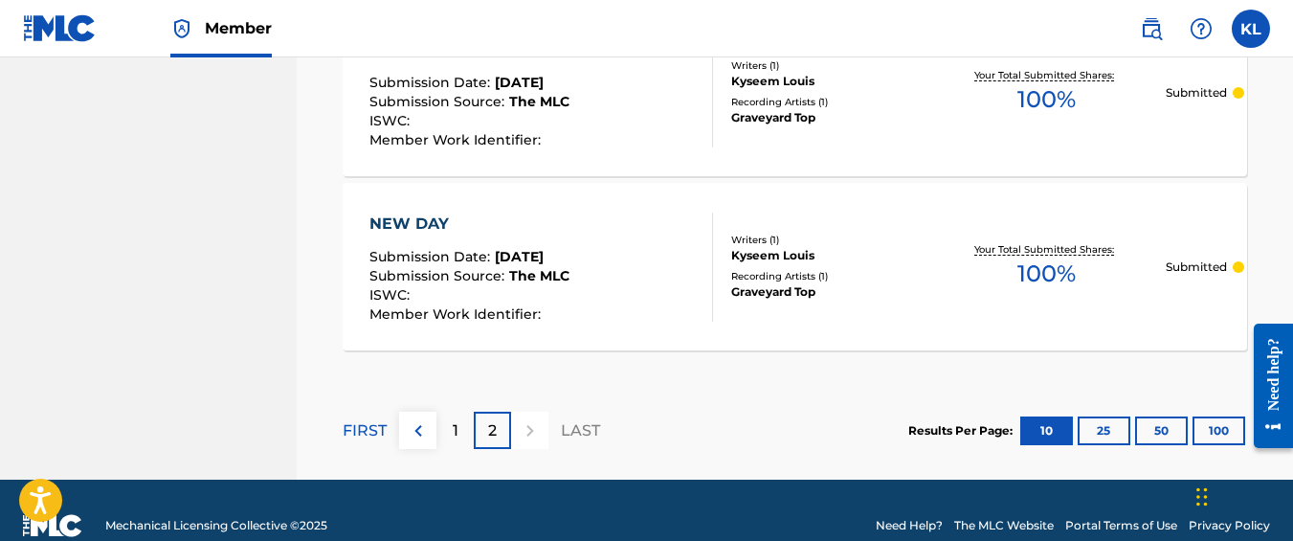
scroll to position [1695, 0]
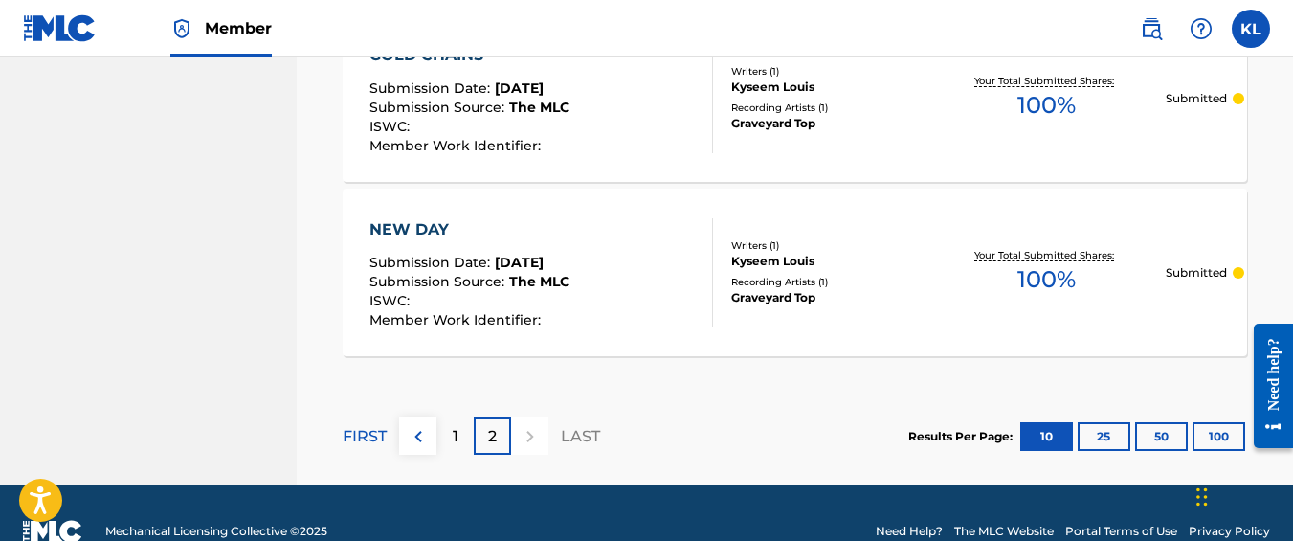
click at [517, 277] on span "The MLC" at bounding box center [539, 281] width 60 height 17
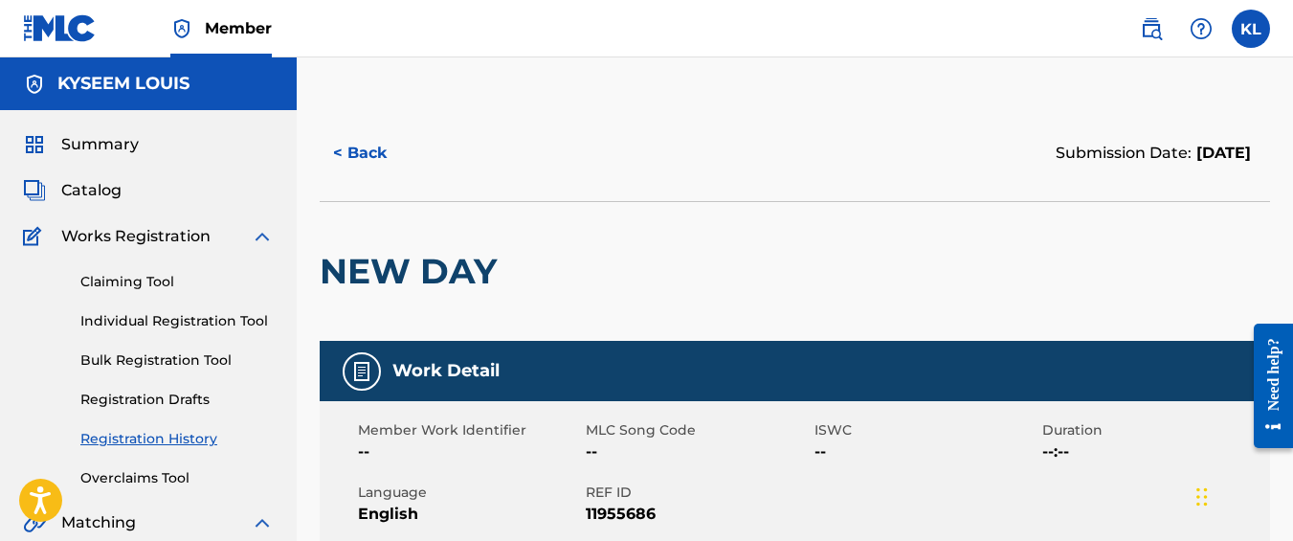
click at [122, 150] on span "Summary" at bounding box center [100, 144] width 78 height 23
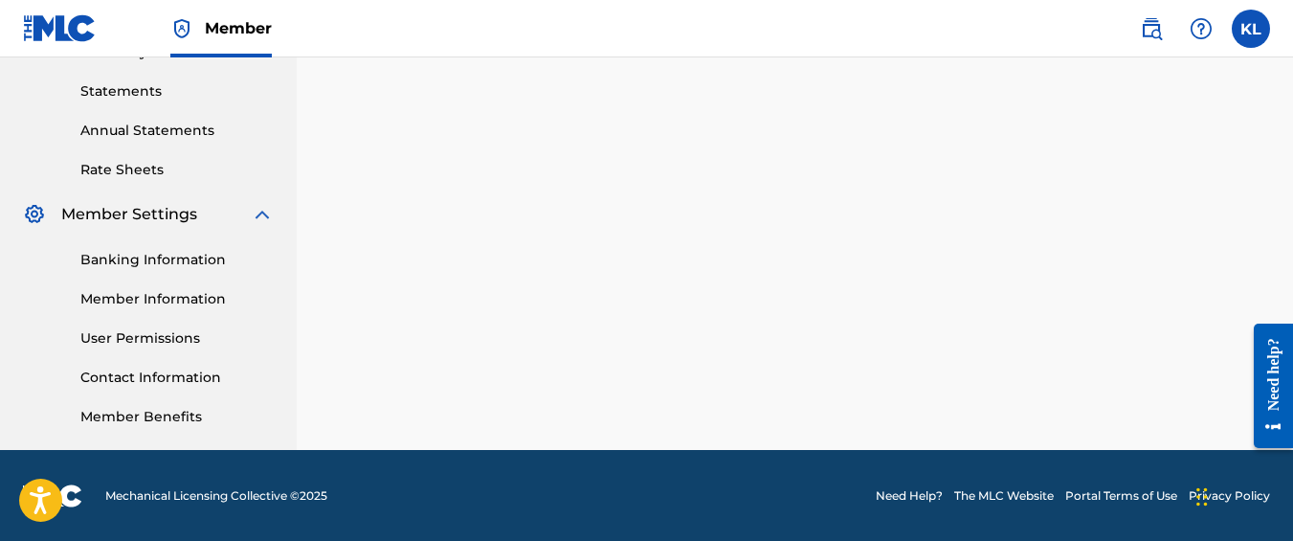
scroll to position [646, 0]
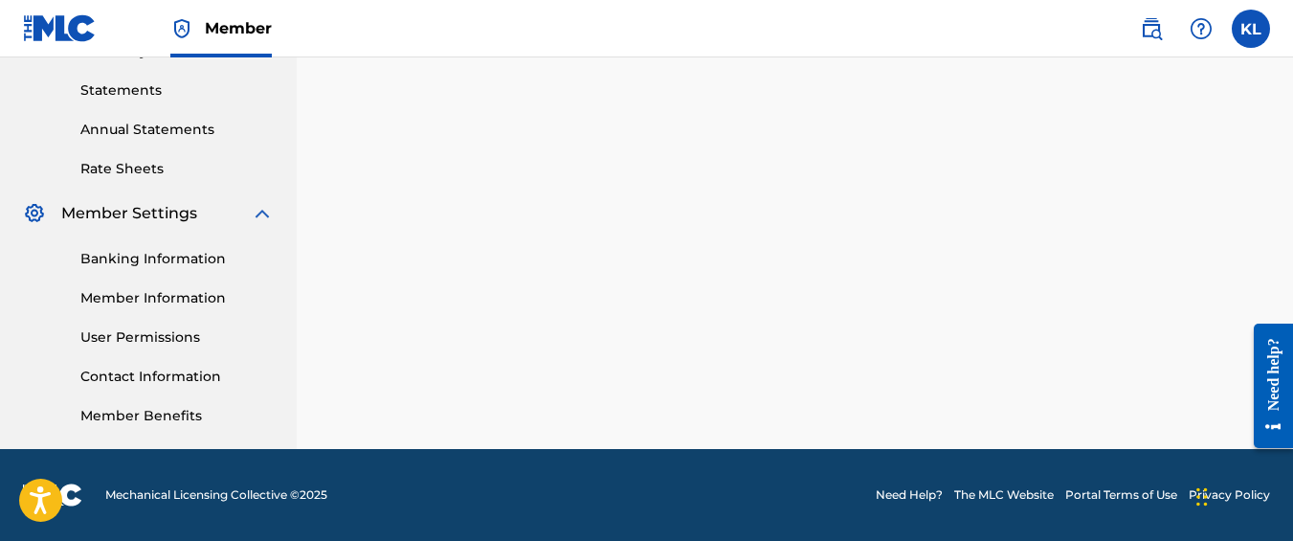
click at [188, 263] on link "Banking Information" at bounding box center [176, 259] width 193 height 20
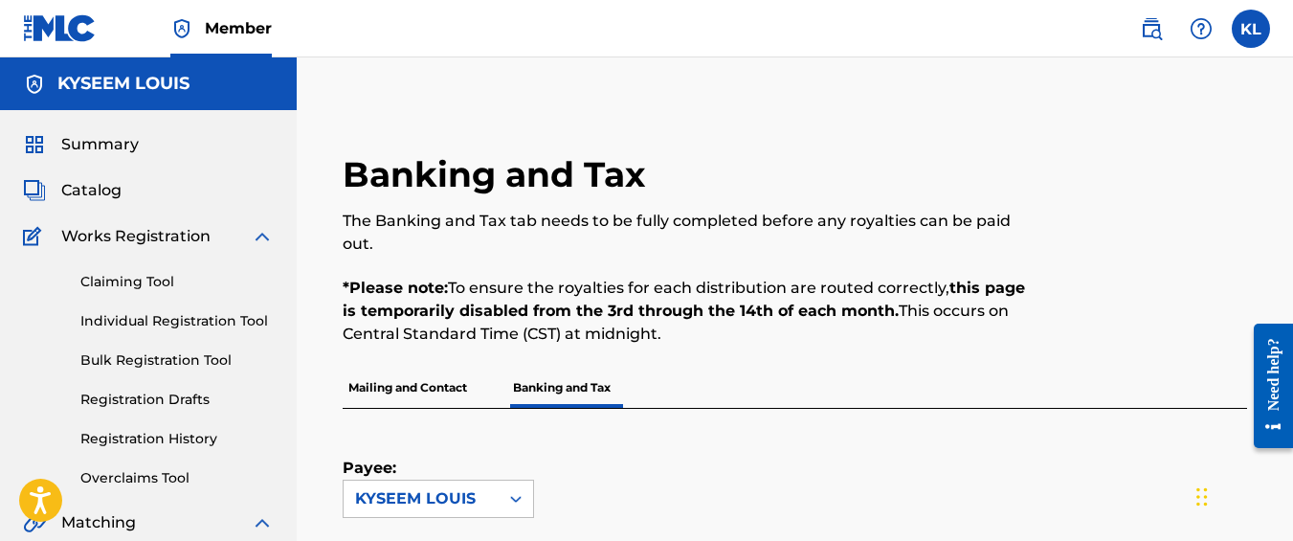
click at [108, 138] on span "Summary" at bounding box center [100, 144] width 78 height 23
